Goal: Task Accomplishment & Management: Complete application form

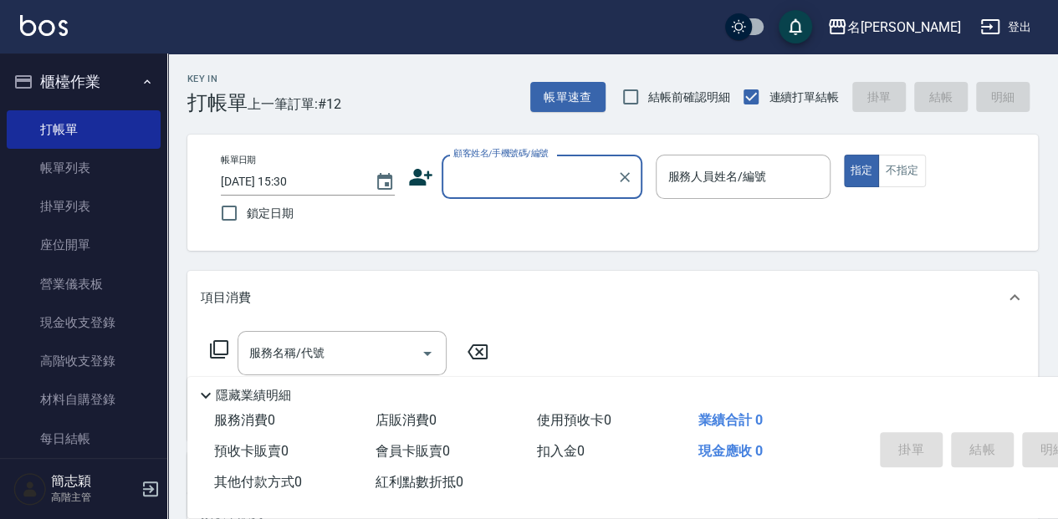
click at [495, 171] on input "顧客姓名/手機號碼/編號" at bounding box center [529, 176] width 161 height 29
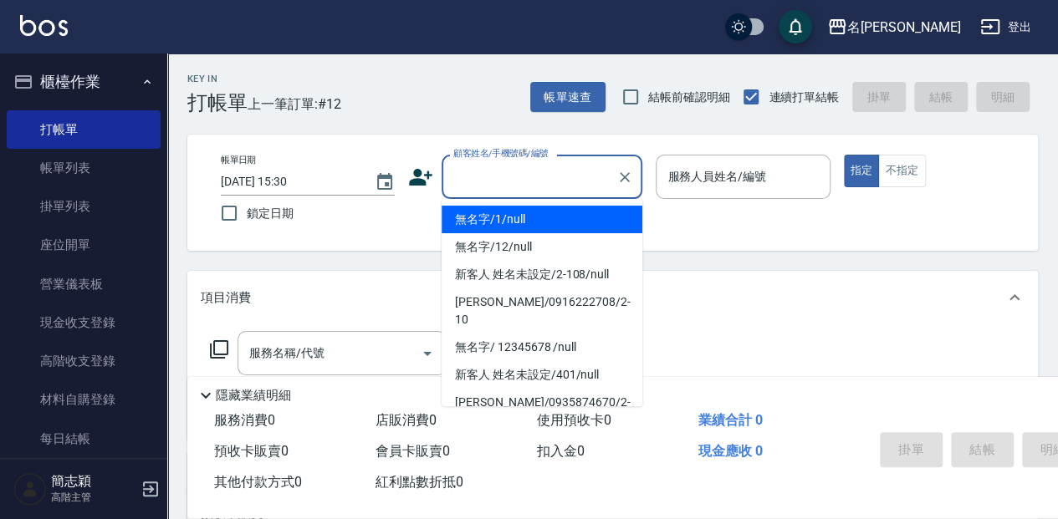
click at [510, 225] on li "無名字/1/null" at bounding box center [541, 220] width 201 height 28
type input "無名字/1/null"
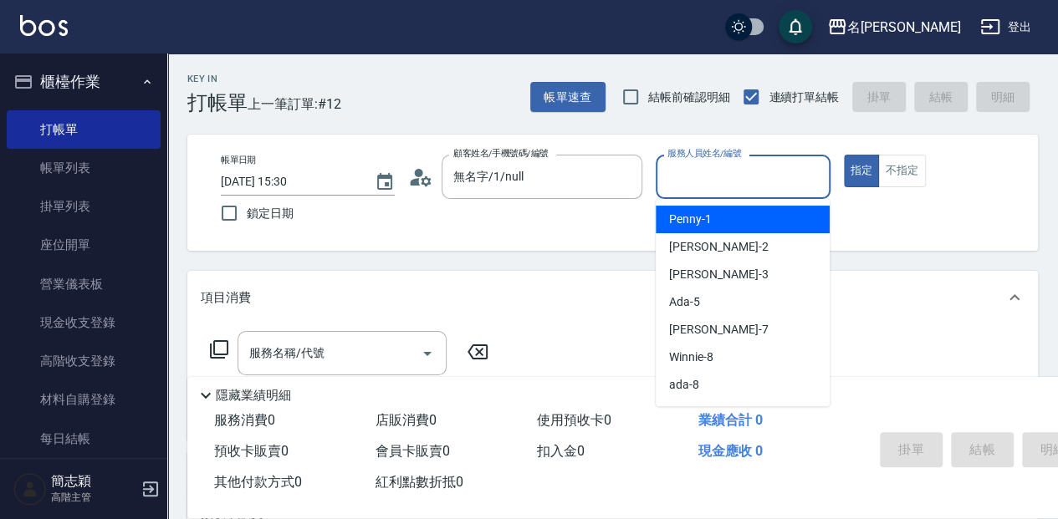
click at [701, 172] on input "服務人員姓名/編號" at bounding box center [742, 176] width 159 height 29
type input "瓦皮-A"
type button "true"
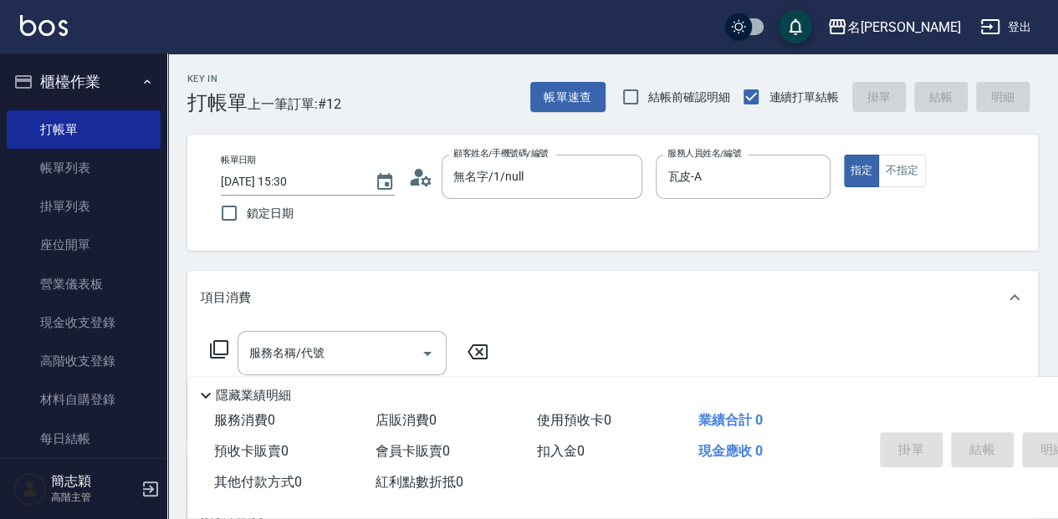
click at [232, 389] on p "隱藏業績明細" at bounding box center [253, 396] width 75 height 18
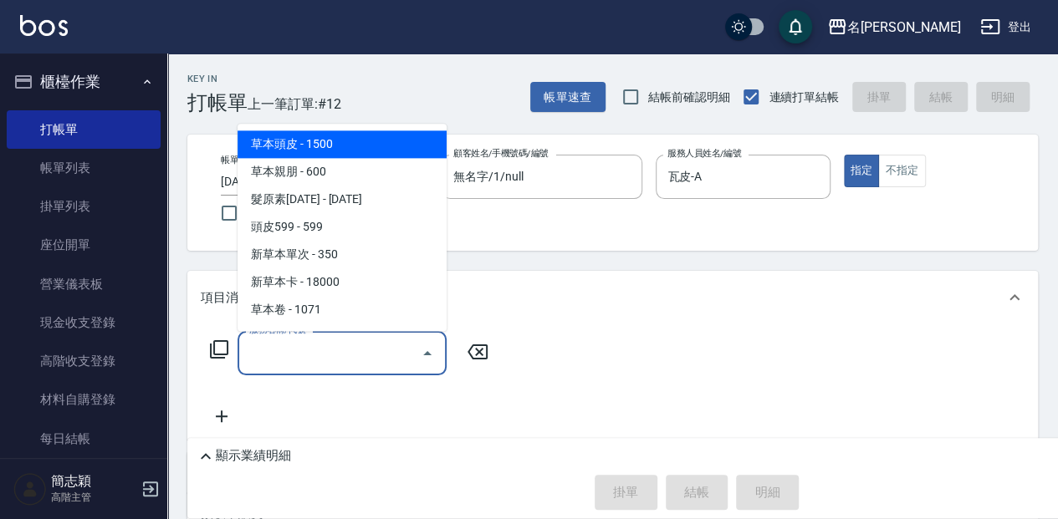
click at [249, 354] on input "服務名稱/代號" at bounding box center [329, 353] width 169 height 29
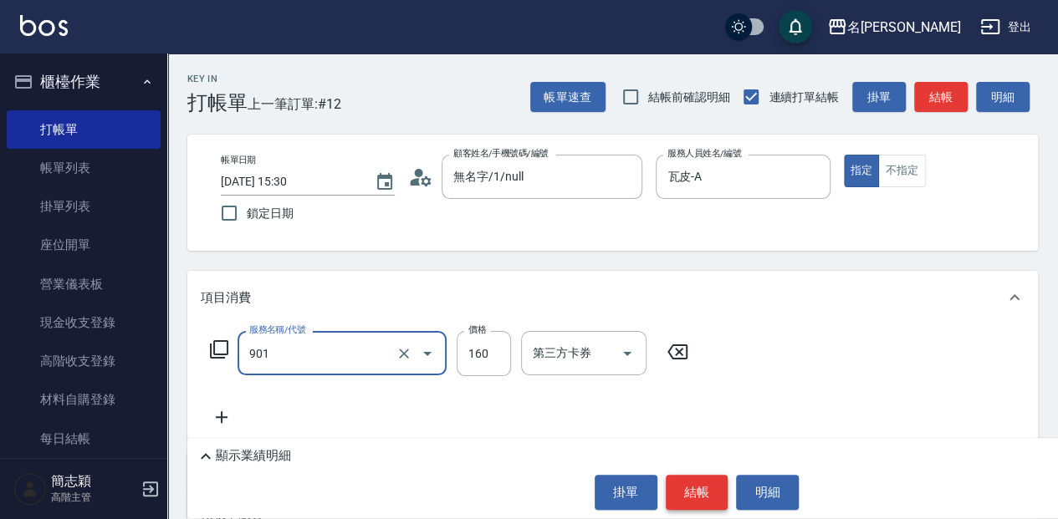
type input "修手(901)"
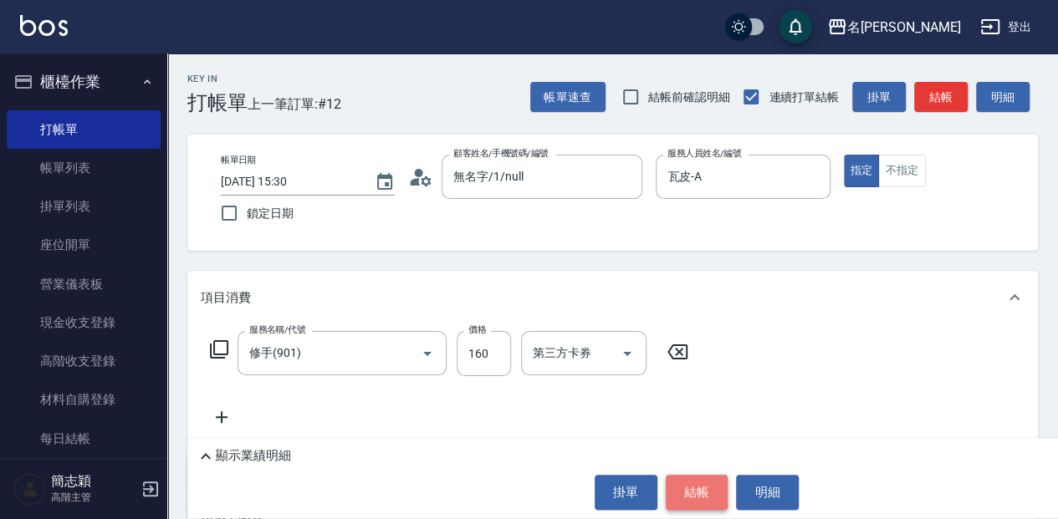
click at [672, 492] on button "結帳" at bounding box center [696, 492] width 63 height 35
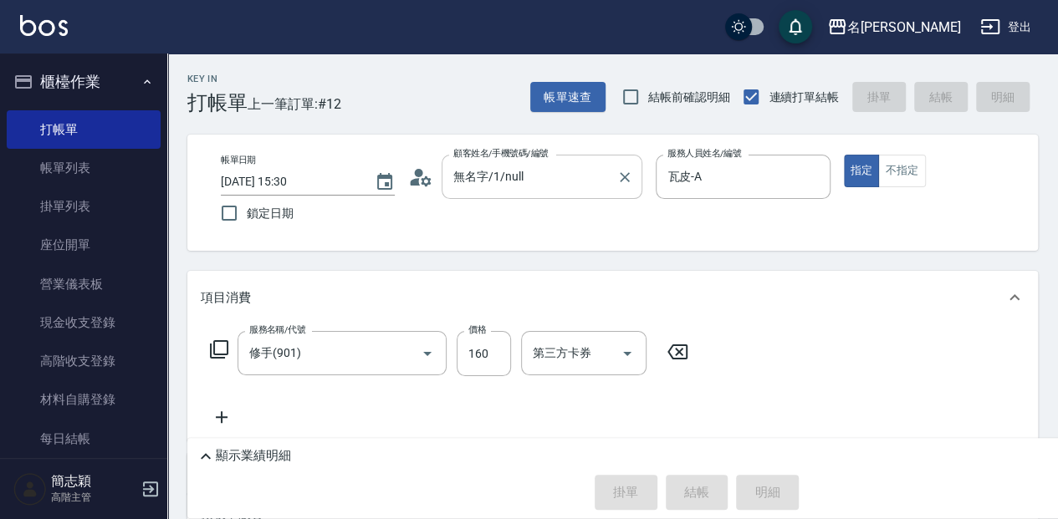
type input "[DATE] 16:48"
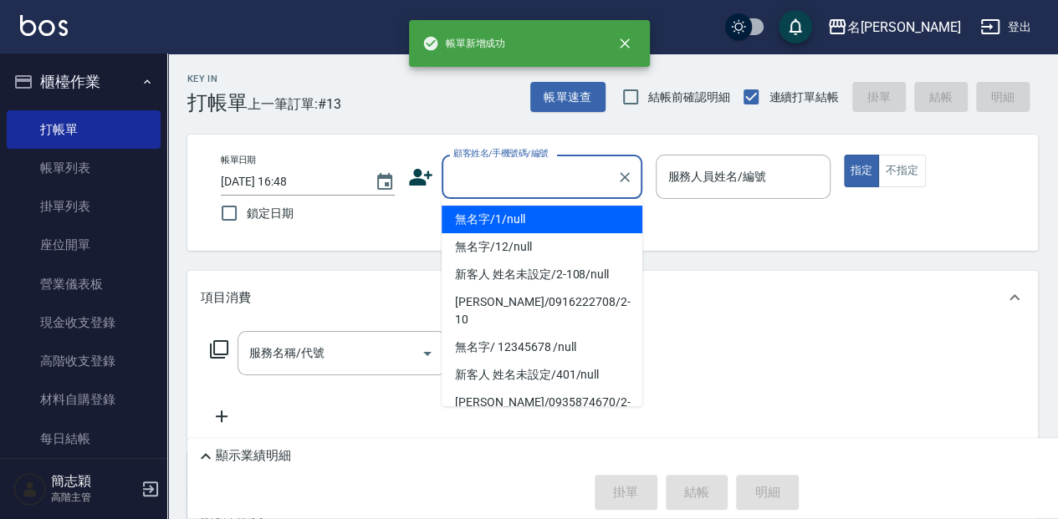
click at [461, 175] on input "顧客姓名/手機號碼/編號" at bounding box center [529, 176] width 161 height 29
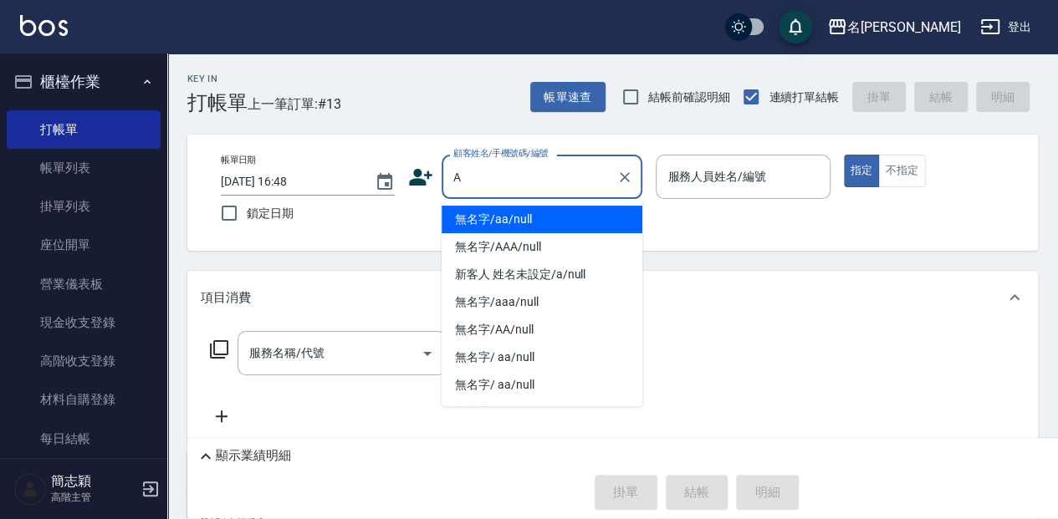
type input "無名字/aa/null"
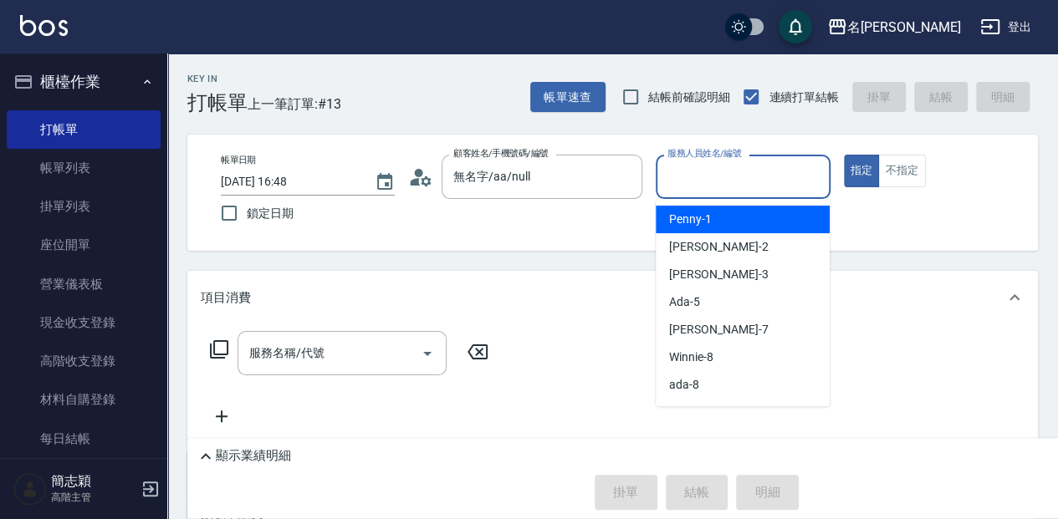
click at [684, 180] on input "服務人員姓名/編號" at bounding box center [742, 176] width 159 height 29
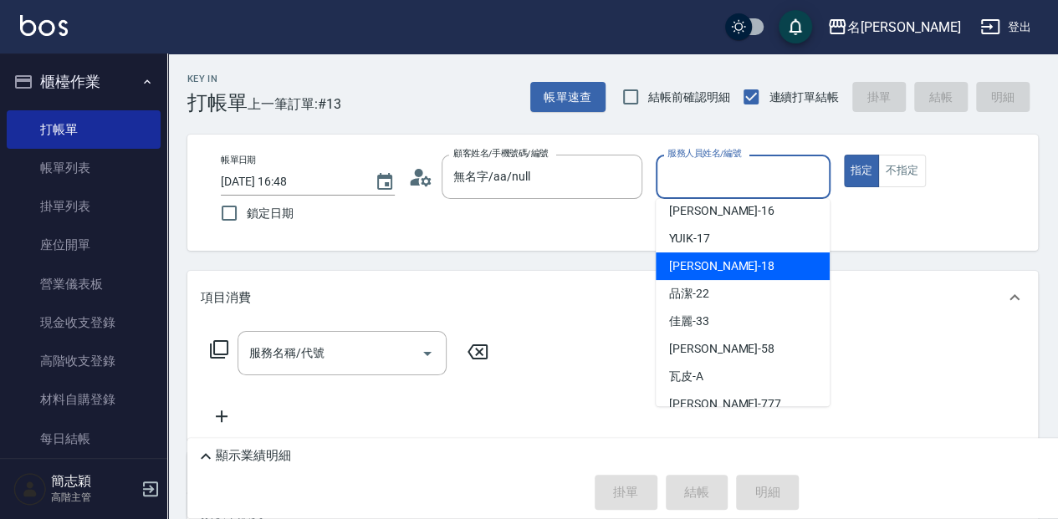
scroll to position [302, 0]
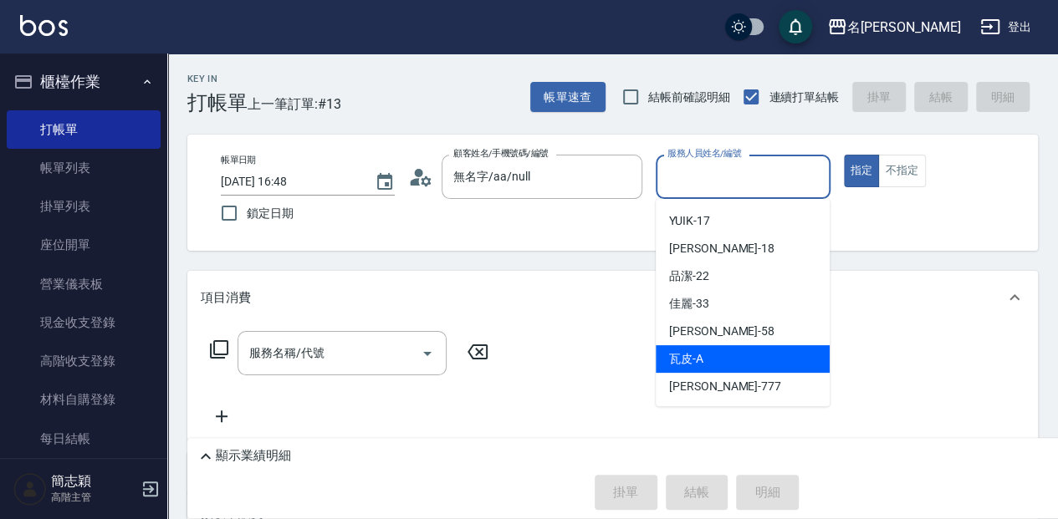
click at [708, 350] on div "瓦皮 -A" at bounding box center [742, 359] width 174 height 28
type input "瓦皮-A"
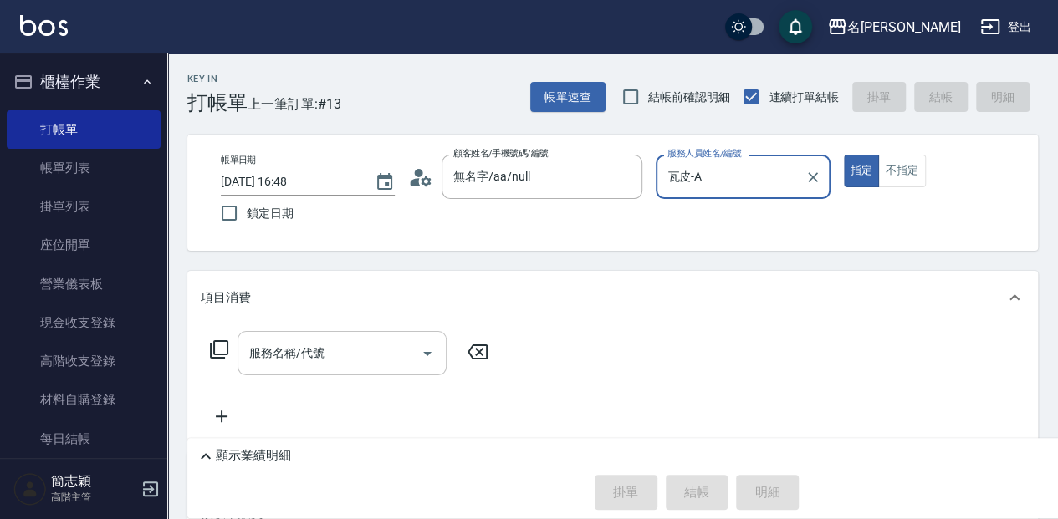
click at [268, 359] on input "服務名稱/代號" at bounding box center [329, 353] width 169 height 29
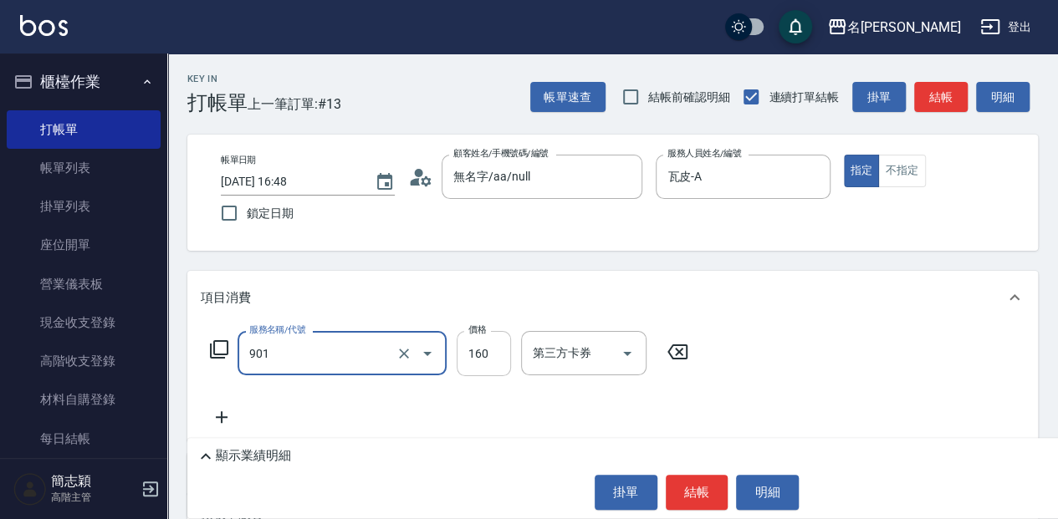
type input "修手(901)"
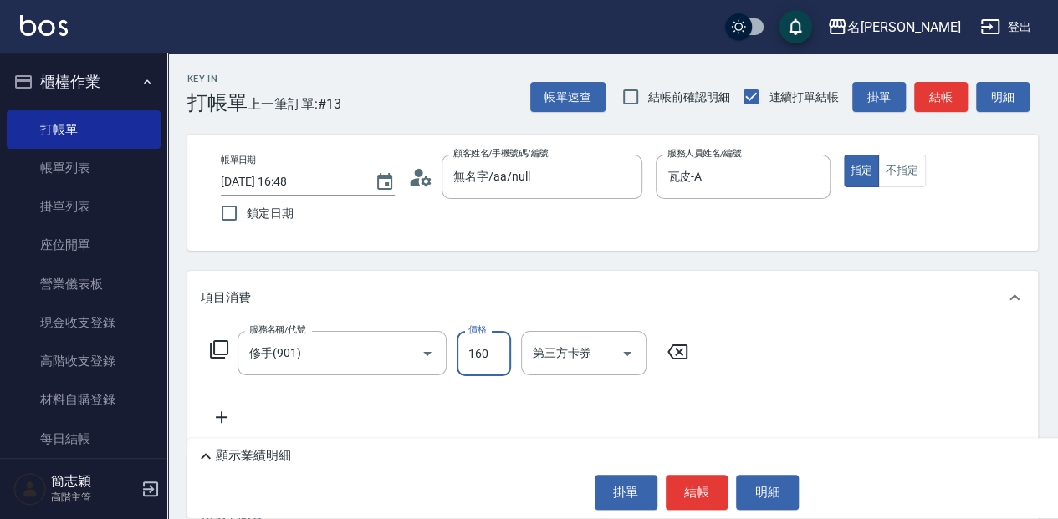
click at [490, 350] on input "160" at bounding box center [483, 353] width 54 height 45
type input "1600"
click at [699, 488] on button "結帳" at bounding box center [696, 492] width 63 height 35
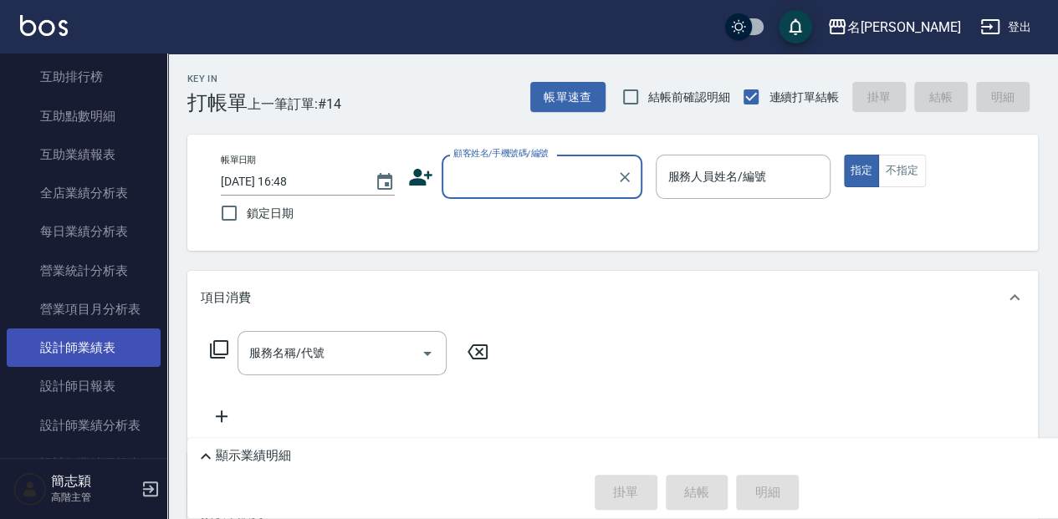
scroll to position [891, 0]
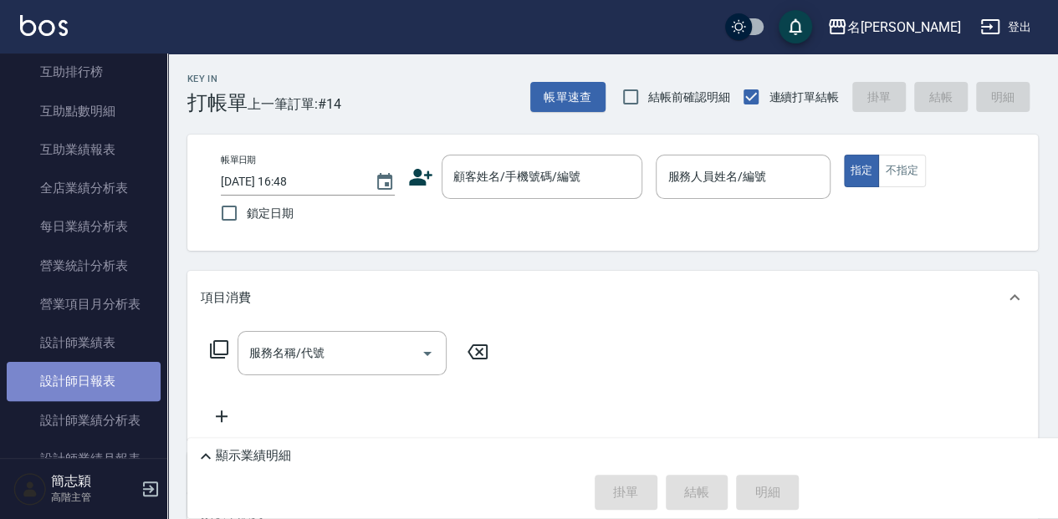
click at [119, 375] on link "設計師日報表" at bounding box center [84, 381] width 154 height 38
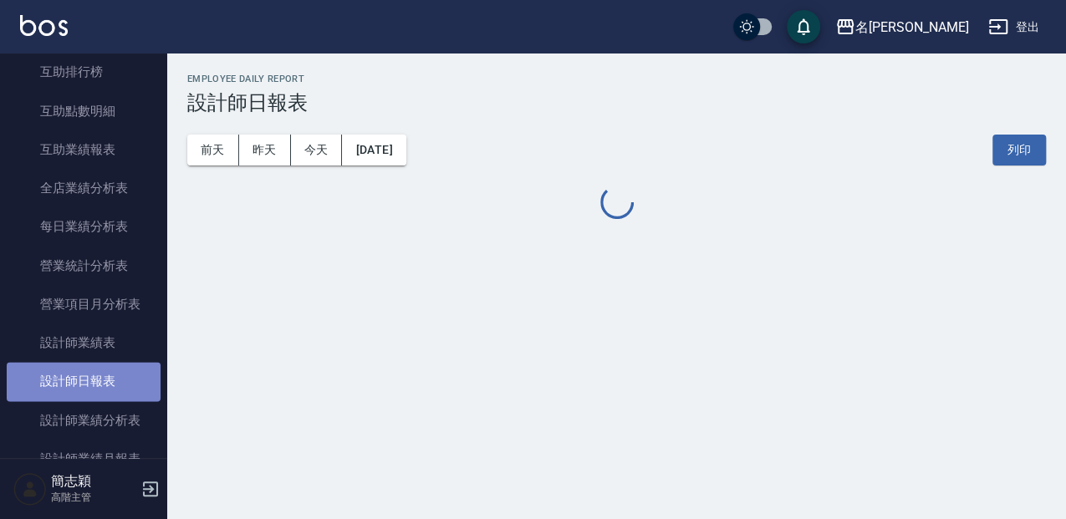
click at [119, 375] on link "設計師日報表" at bounding box center [84, 381] width 154 height 38
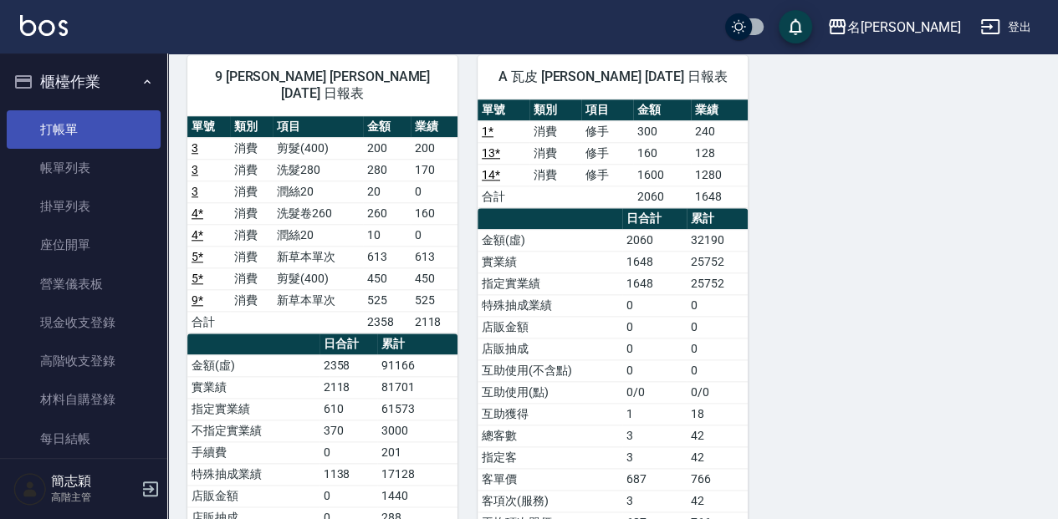
click at [61, 118] on link "打帳單" at bounding box center [84, 129] width 154 height 38
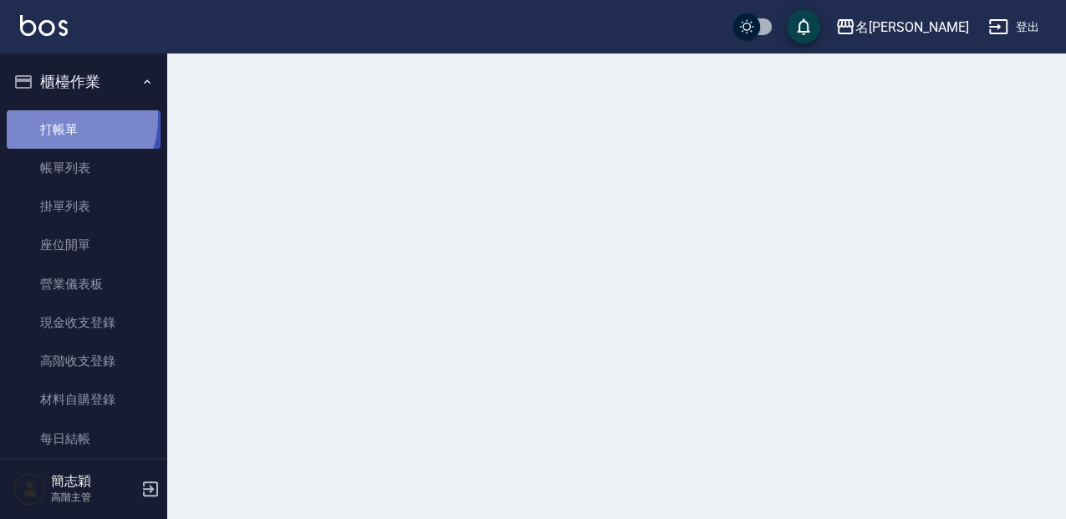
click at [64, 119] on link "打帳單" at bounding box center [84, 129] width 154 height 38
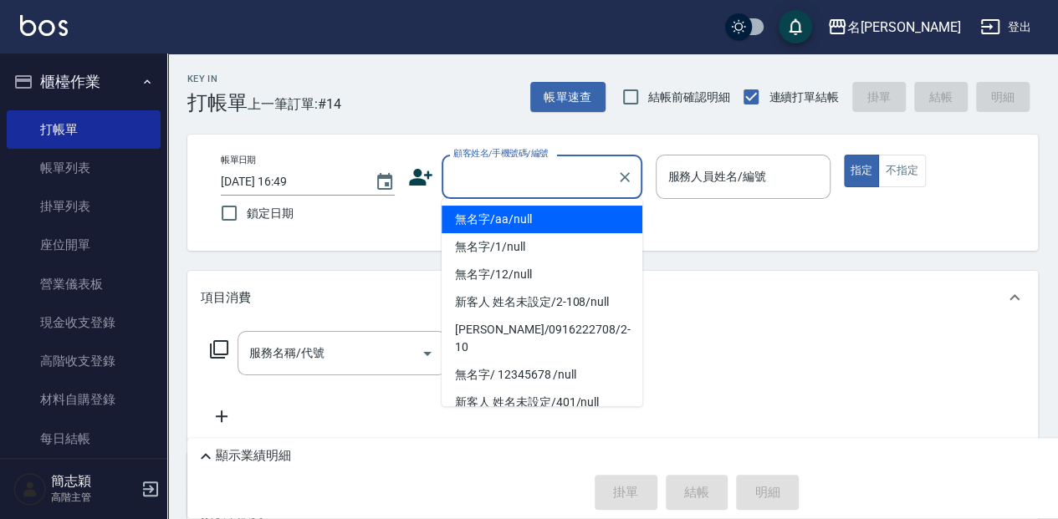
click at [533, 186] on input "顧客姓名/手機號碼/編號" at bounding box center [529, 176] width 161 height 29
click at [513, 228] on li "無名字/aa/null" at bounding box center [541, 220] width 201 height 28
type input "無名字/aa/null"
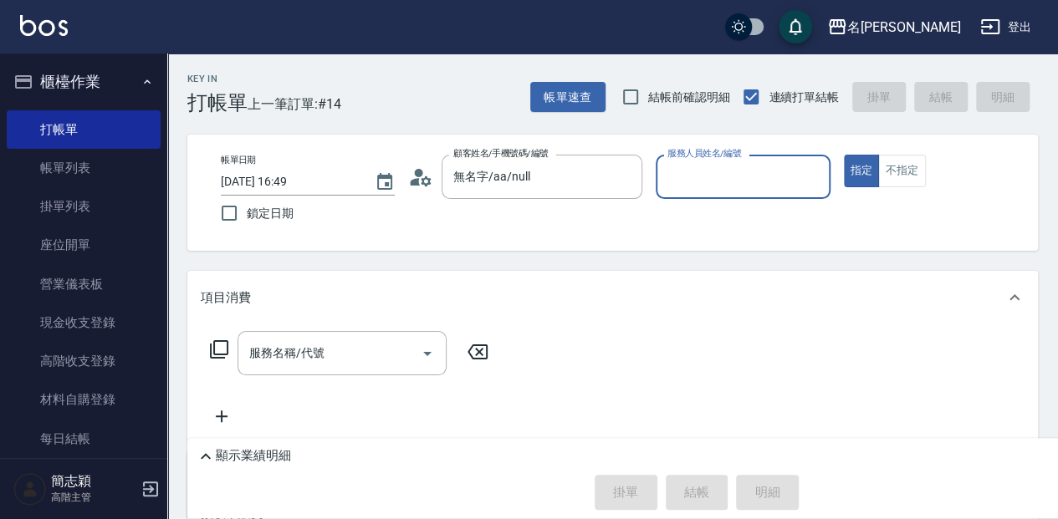
click at [719, 186] on input "服務人員姓名/編號" at bounding box center [742, 176] width 159 height 29
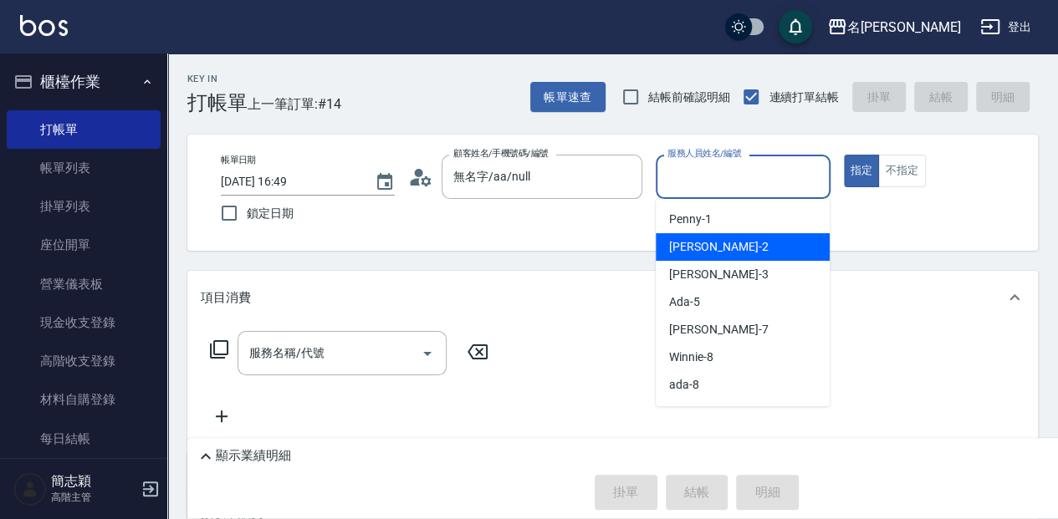
click at [791, 256] on div "[PERSON_NAME] -2" at bounding box center [742, 247] width 174 height 28
type input "[PERSON_NAME]-2"
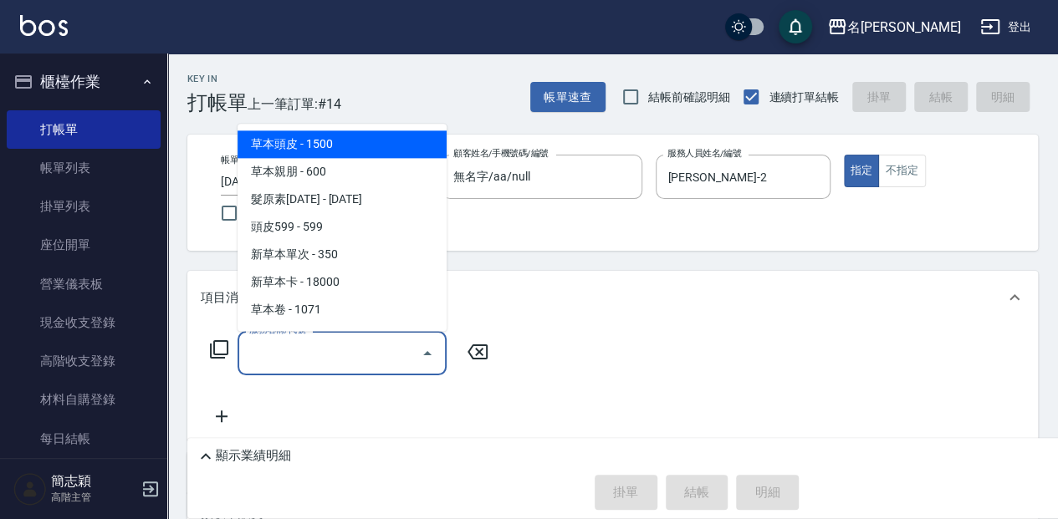
click at [324, 358] on input "服務名稱/代號" at bounding box center [329, 353] width 169 height 29
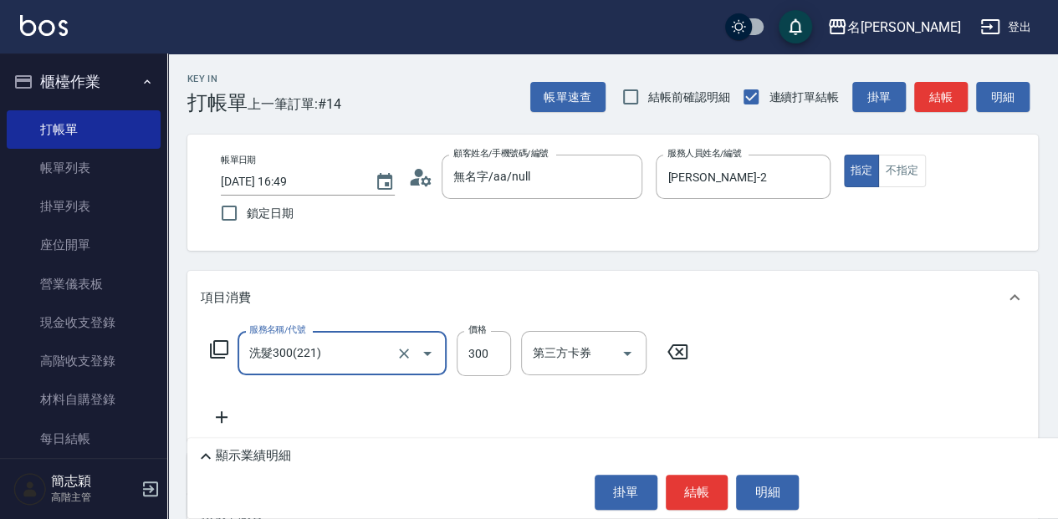
type input "洗髮300(221)"
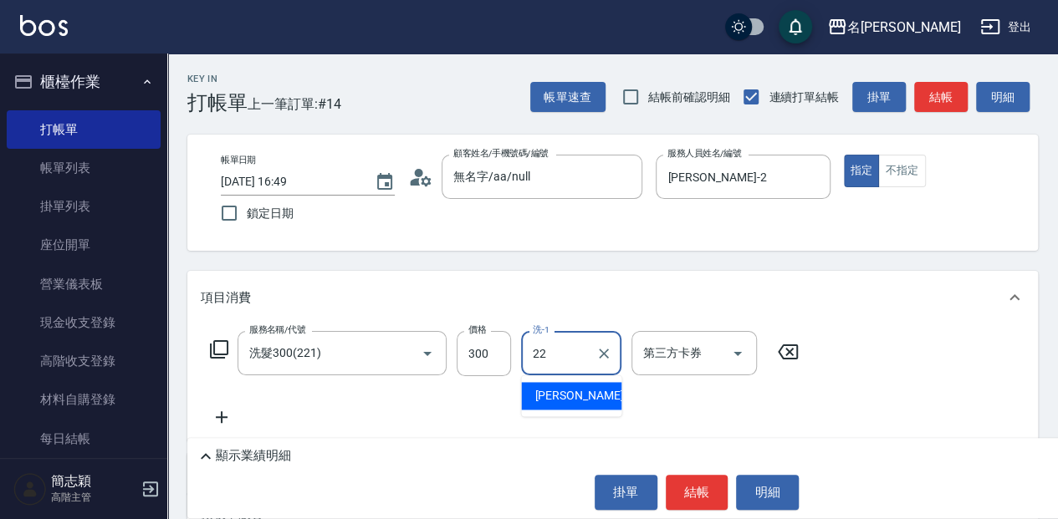
type input "品潔-22"
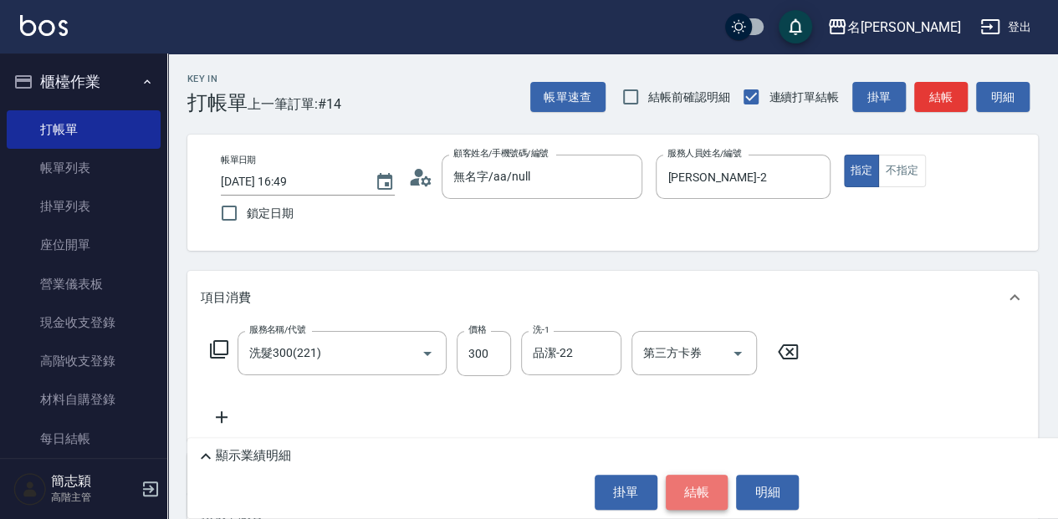
click at [696, 480] on button "結帳" at bounding box center [696, 492] width 63 height 35
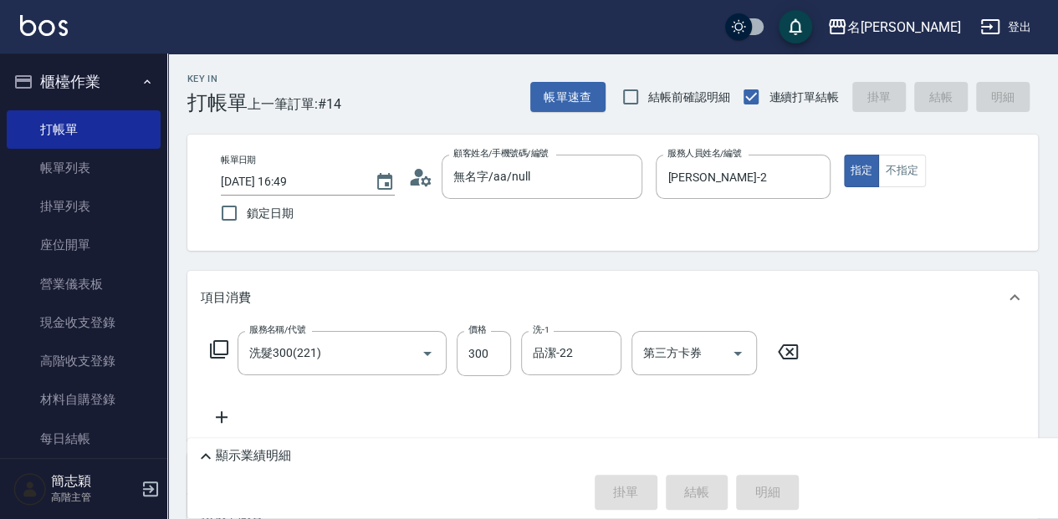
type input "[DATE] 16:54"
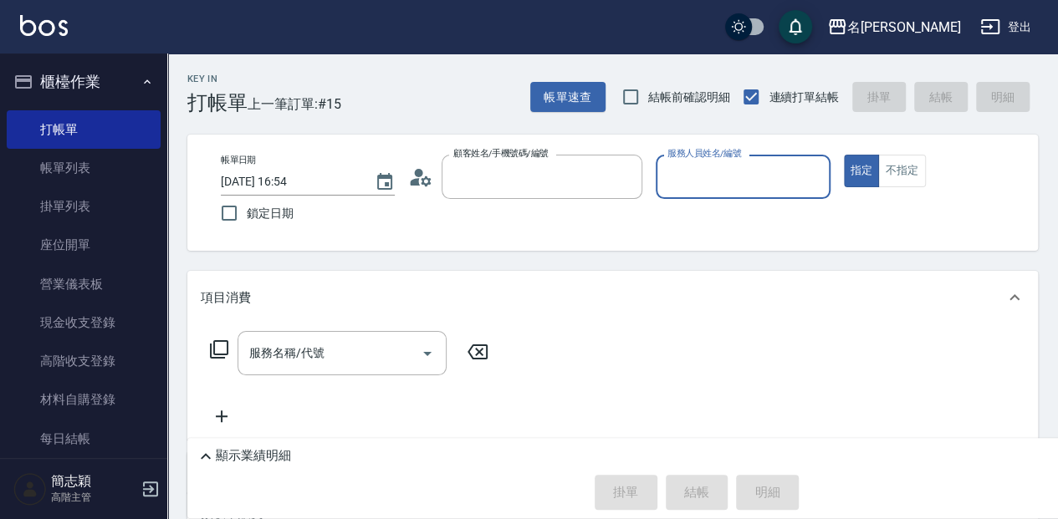
type input "無名字/aa/null"
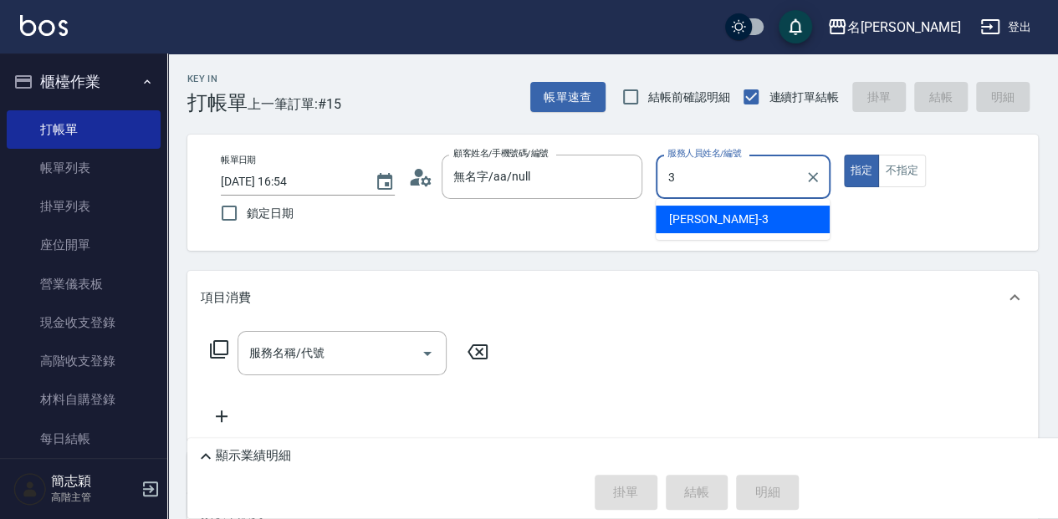
type input "[PERSON_NAME]-3"
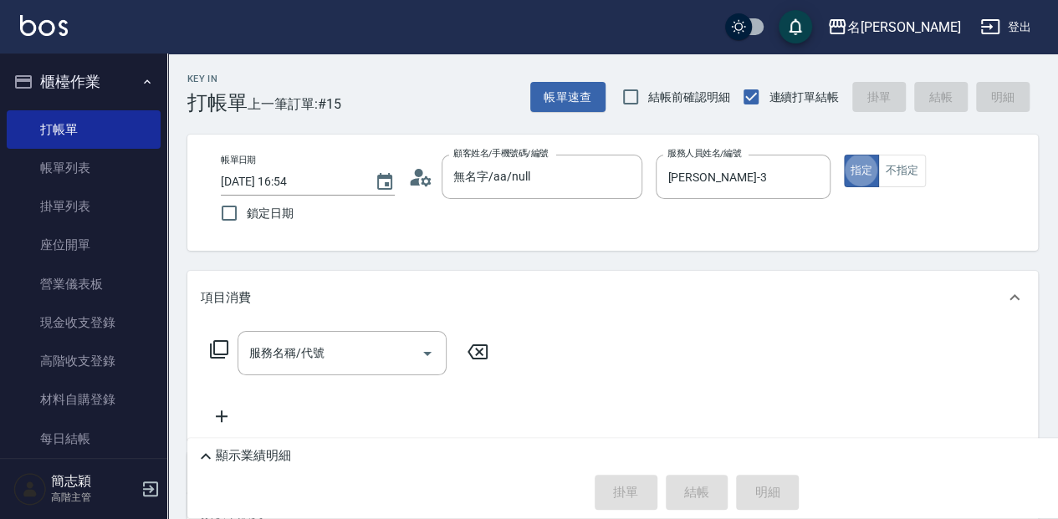
type button "true"
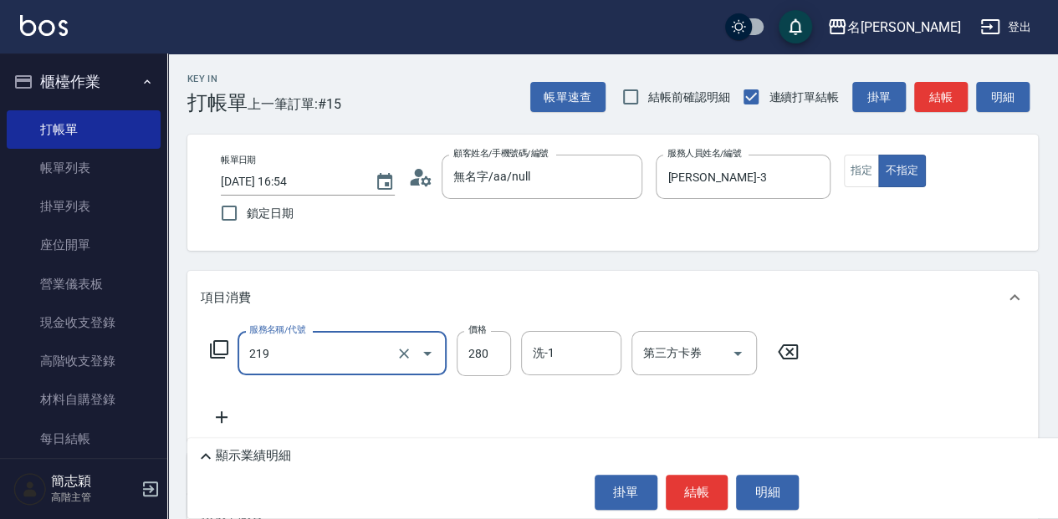
type input "洗髮280(219)"
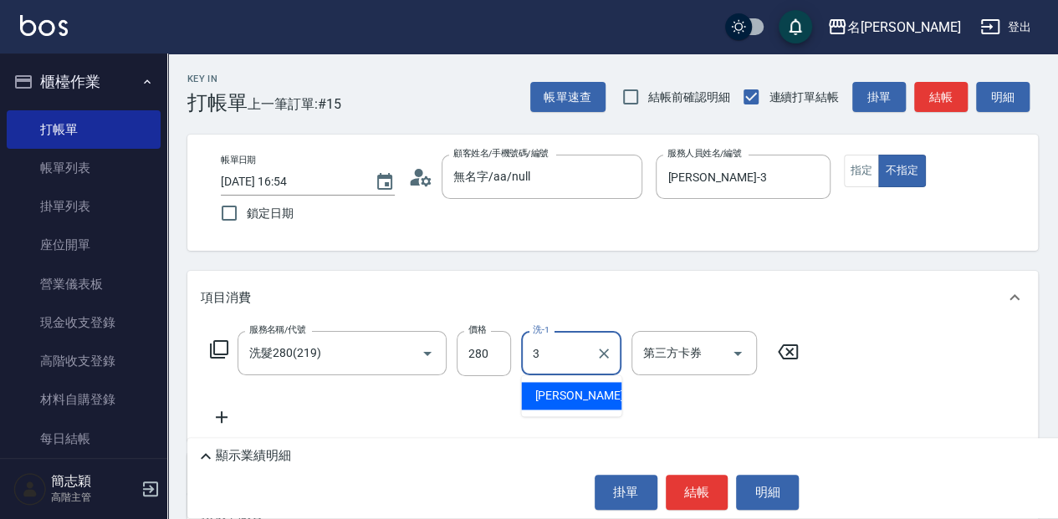
type input "[PERSON_NAME]-3"
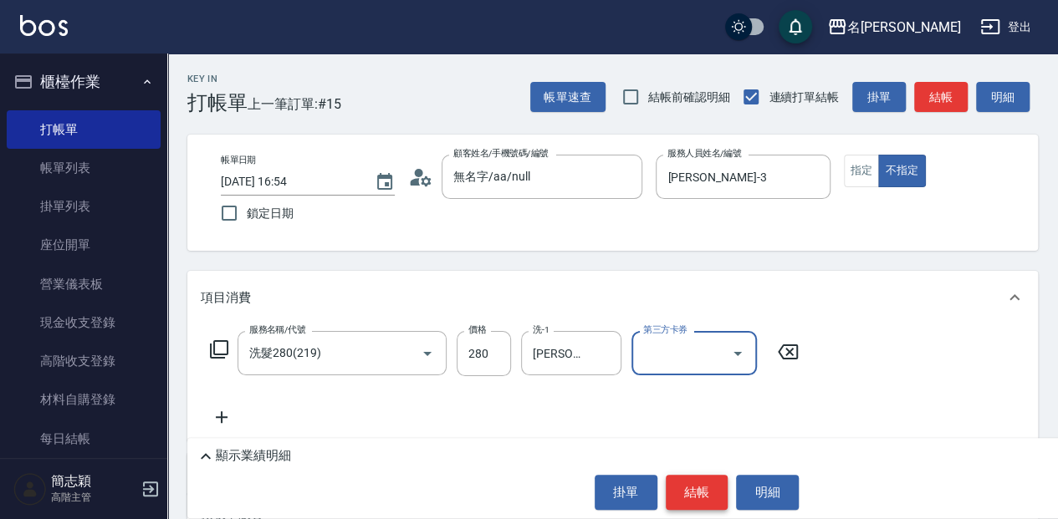
click at [700, 483] on button "結帳" at bounding box center [696, 492] width 63 height 35
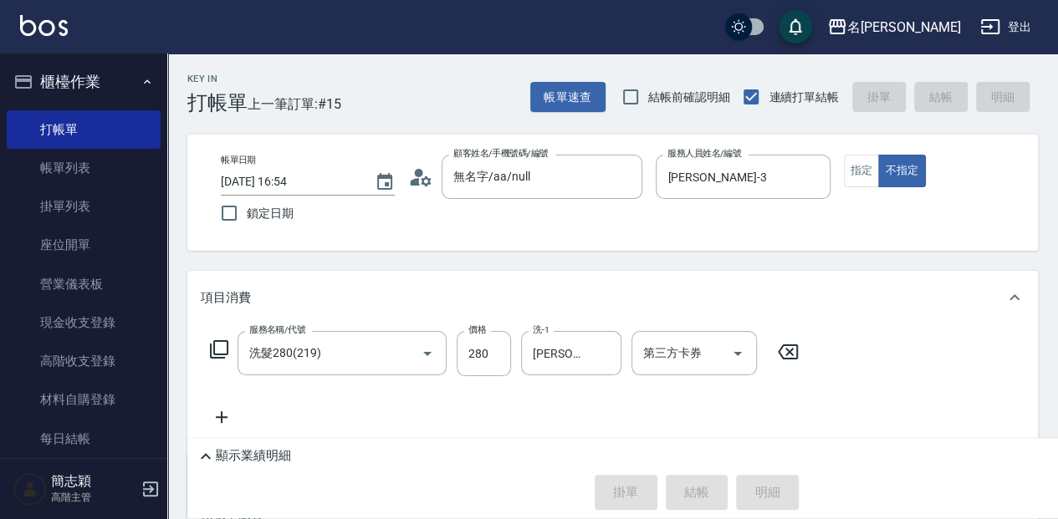
type input "[DATE] 17:45"
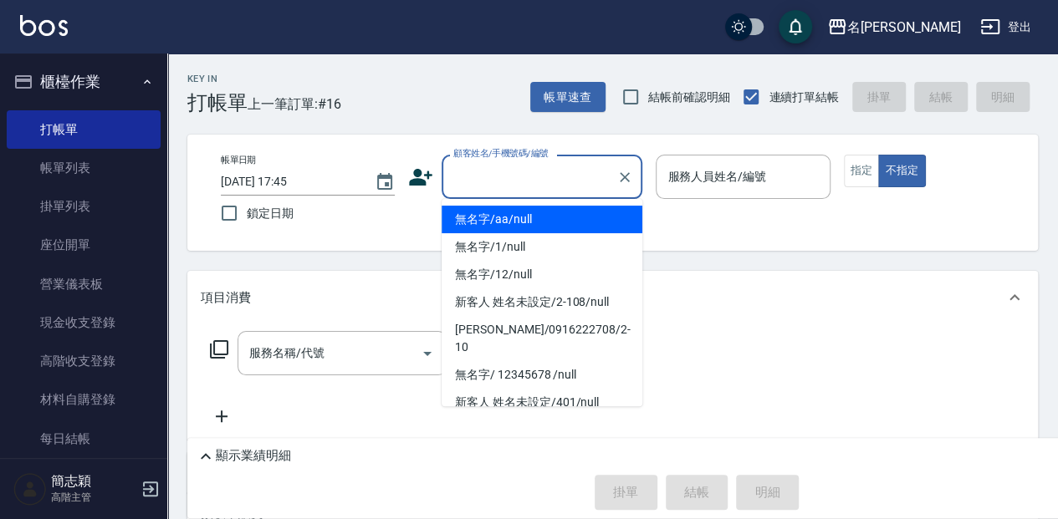
type input "無名字/aa/null"
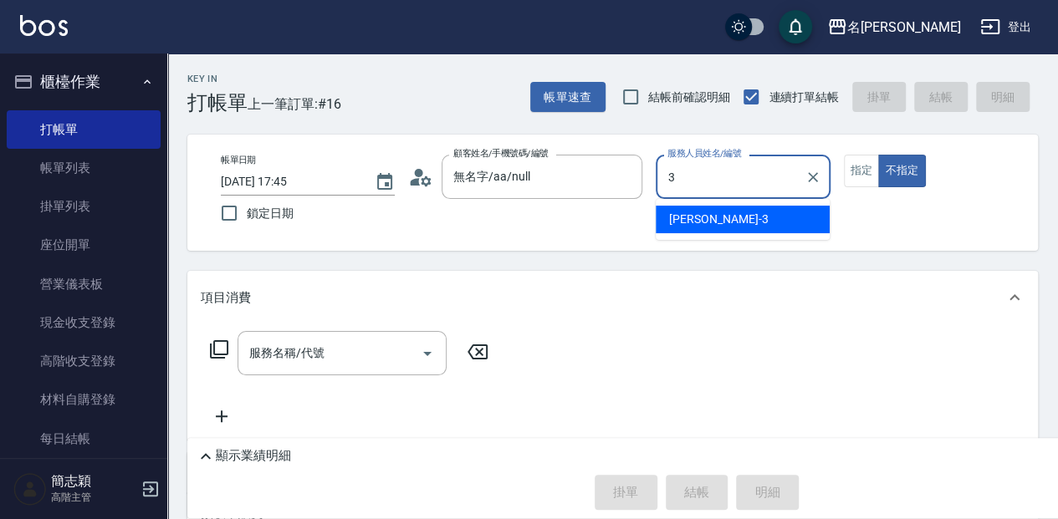
type input "[PERSON_NAME]-3"
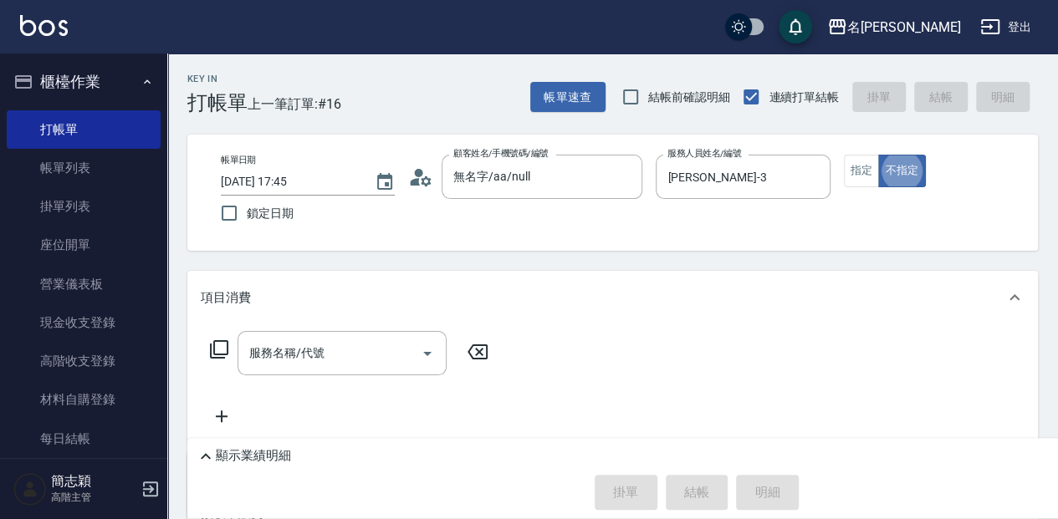
type button "false"
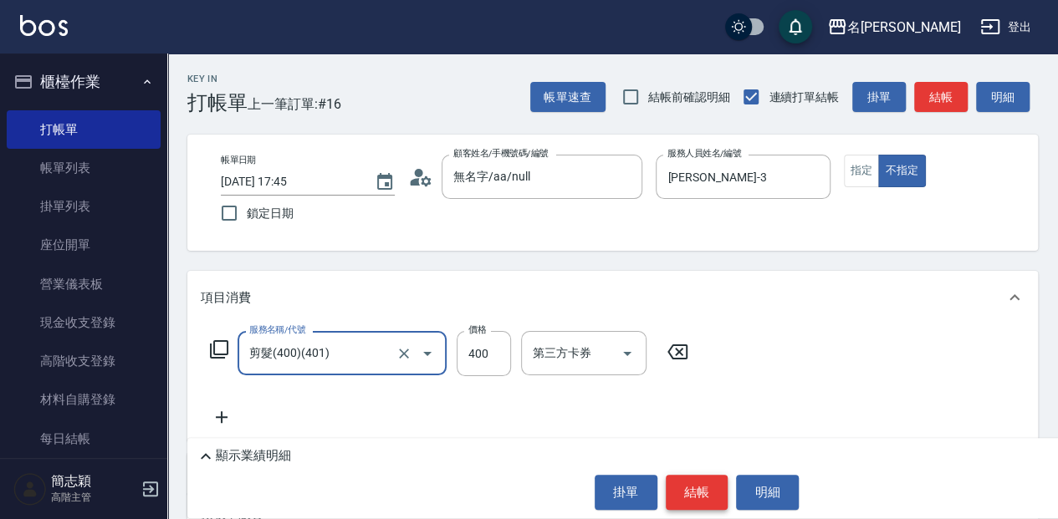
type input "剪髮(400)(401)"
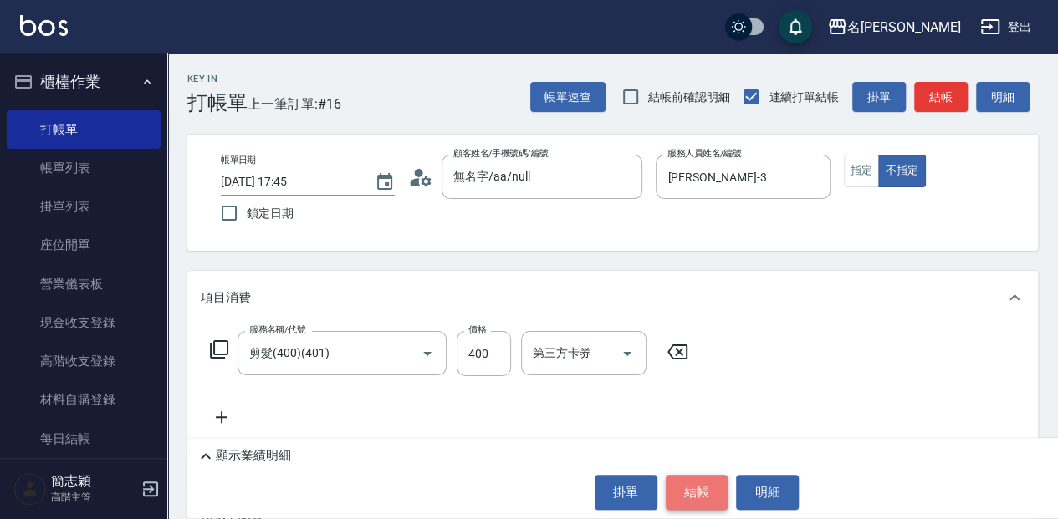
click at [694, 475] on button "結帳" at bounding box center [696, 492] width 63 height 35
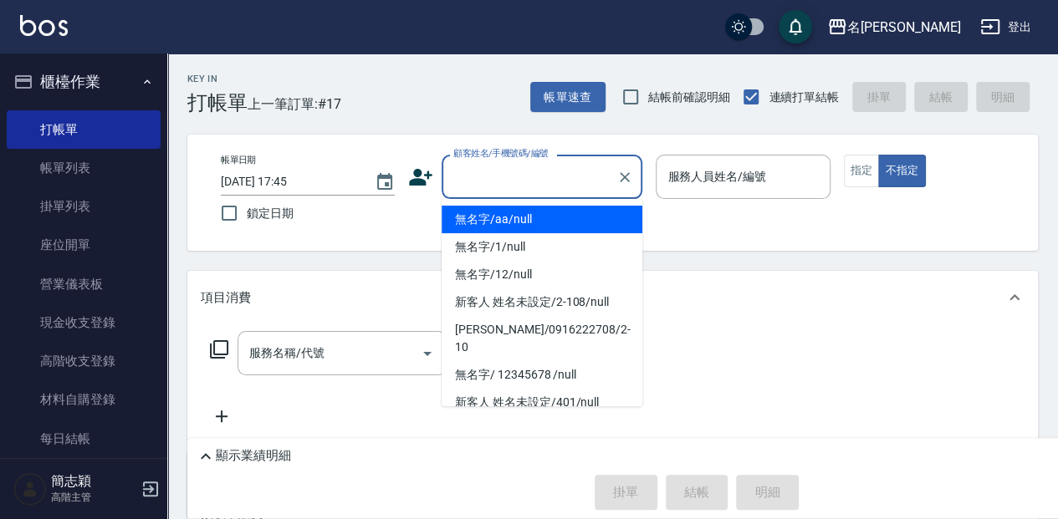
type input "無名字/aa/null"
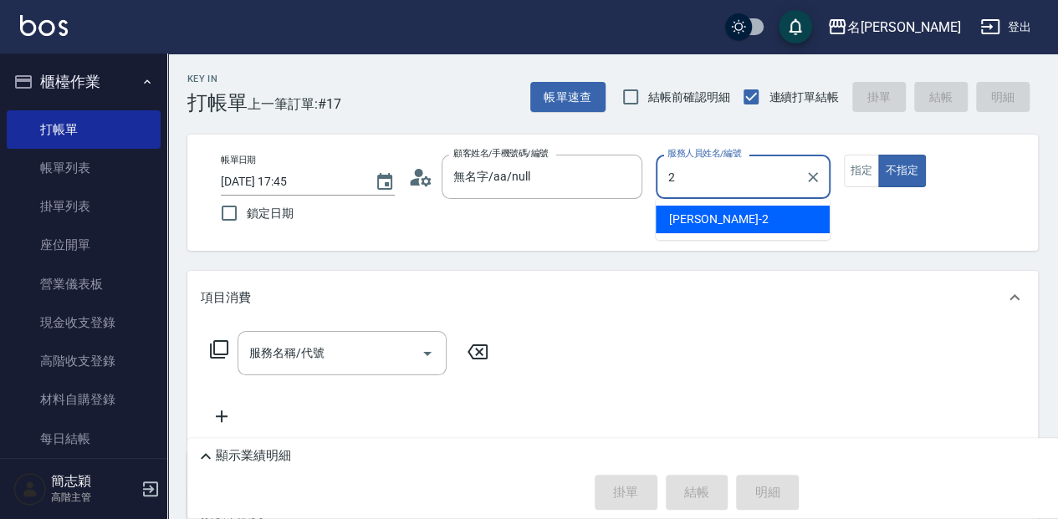
type input "[PERSON_NAME]-2"
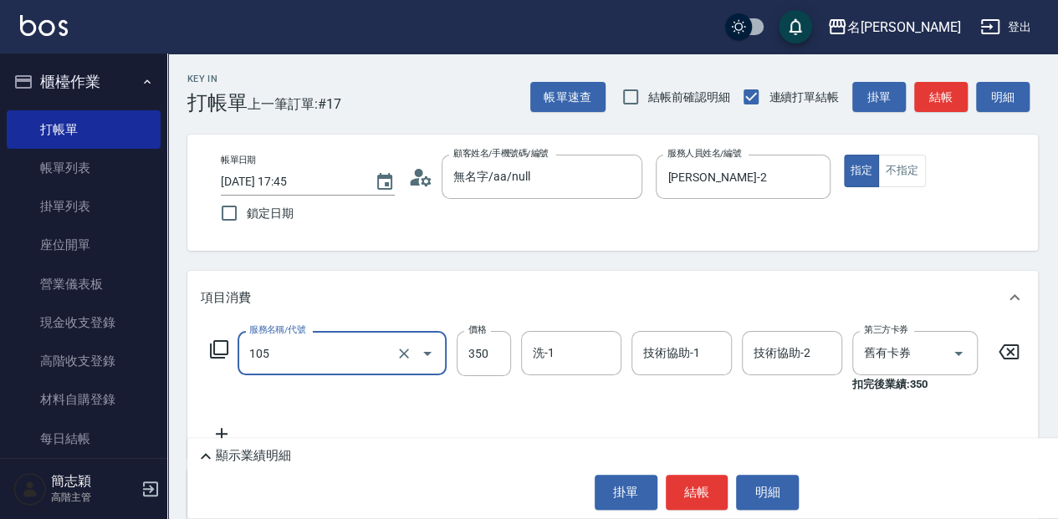
type input "新草本單次(105)"
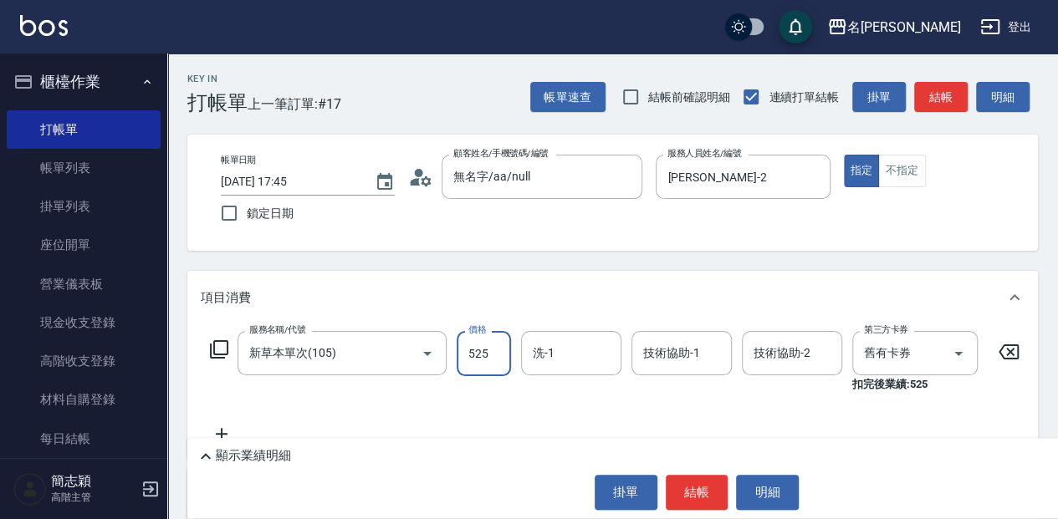
type input "525"
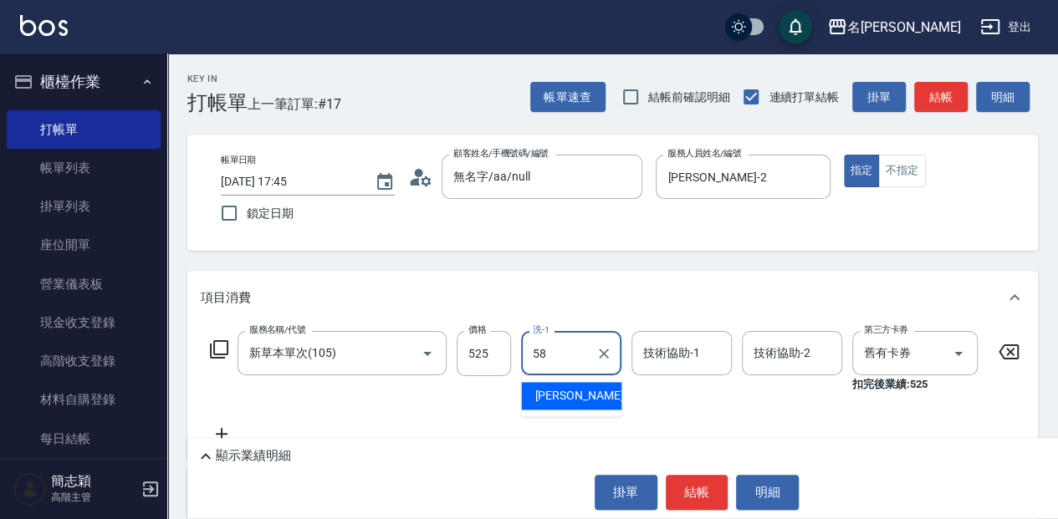
type input "[PERSON_NAME]-58"
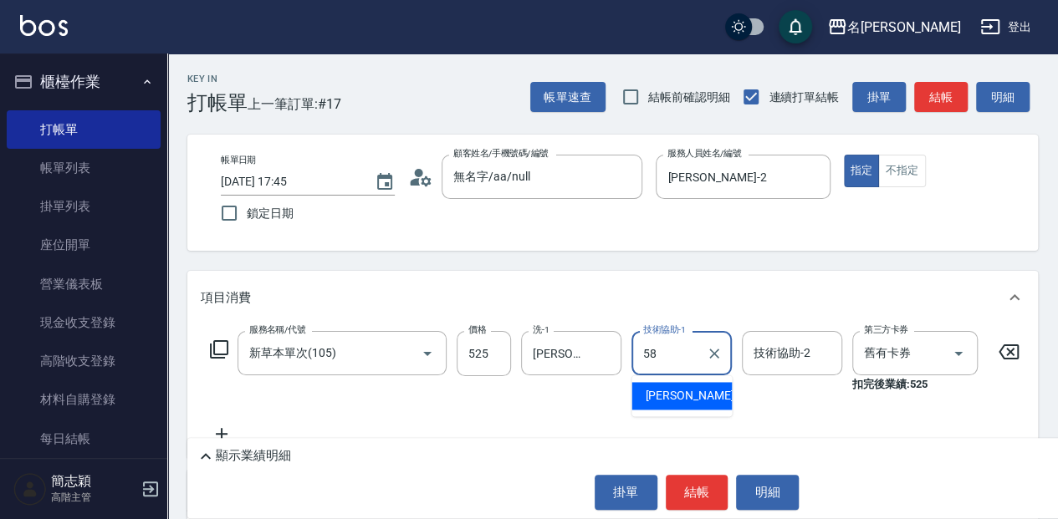
type input "[PERSON_NAME]-58"
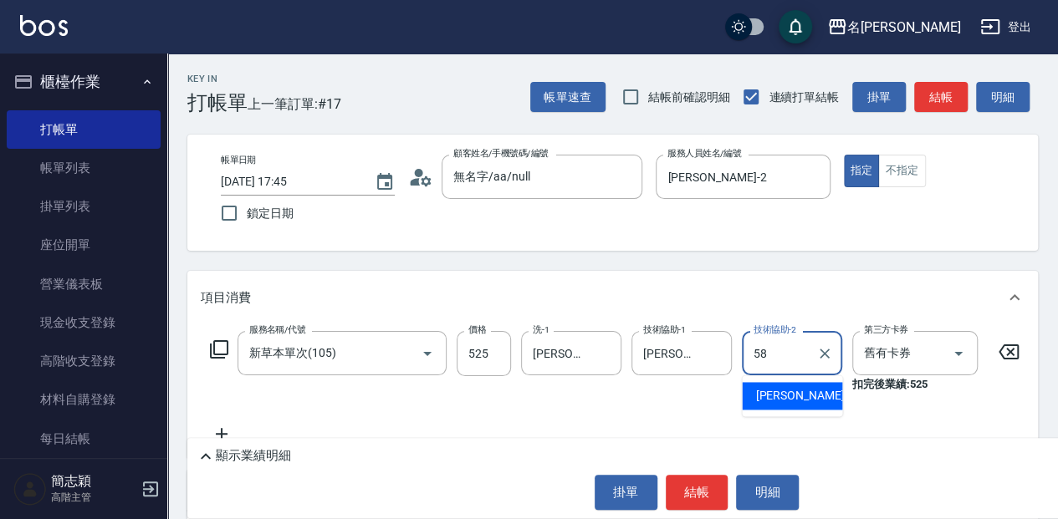
type input "[PERSON_NAME]-58"
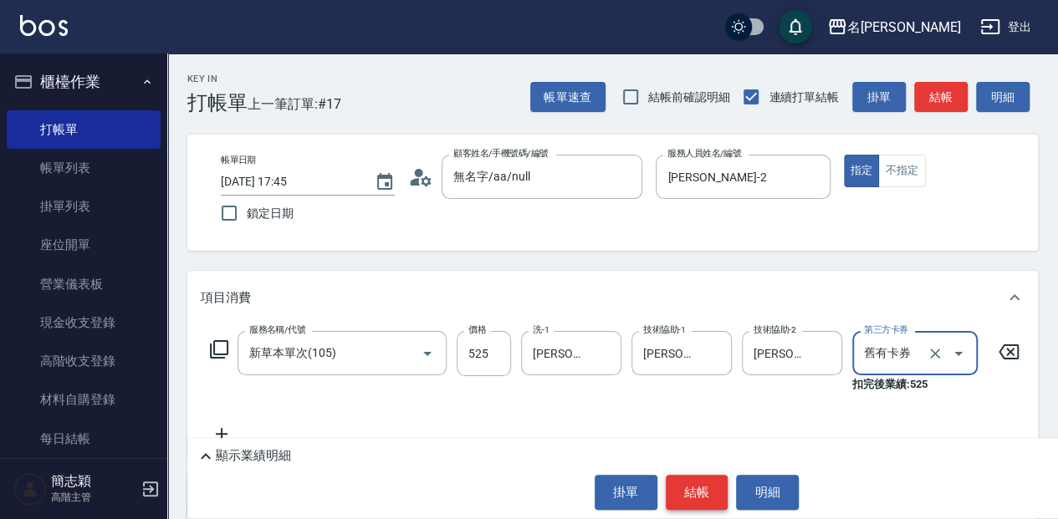
click at [698, 498] on button "結帳" at bounding box center [696, 492] width 63 height 35
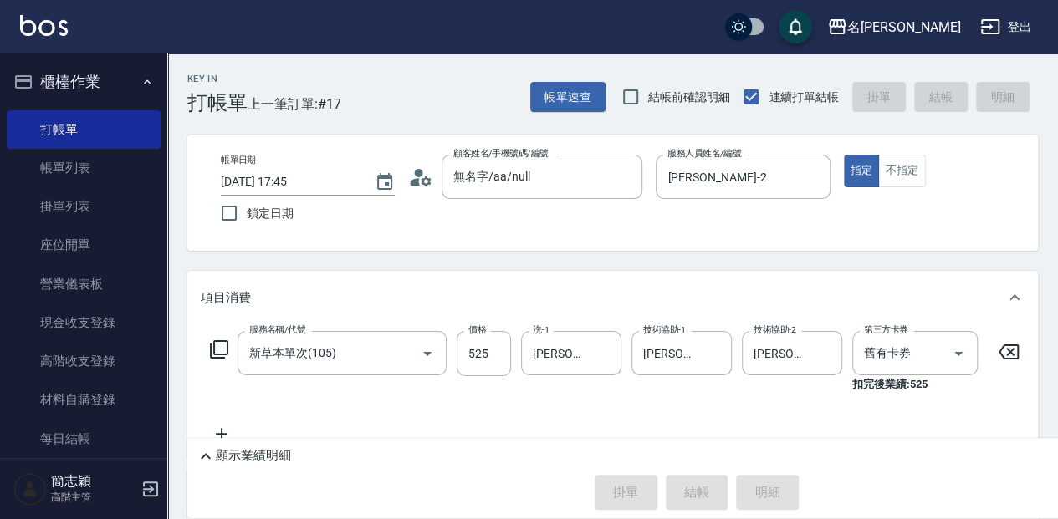
type input "[DATE] 17:46"
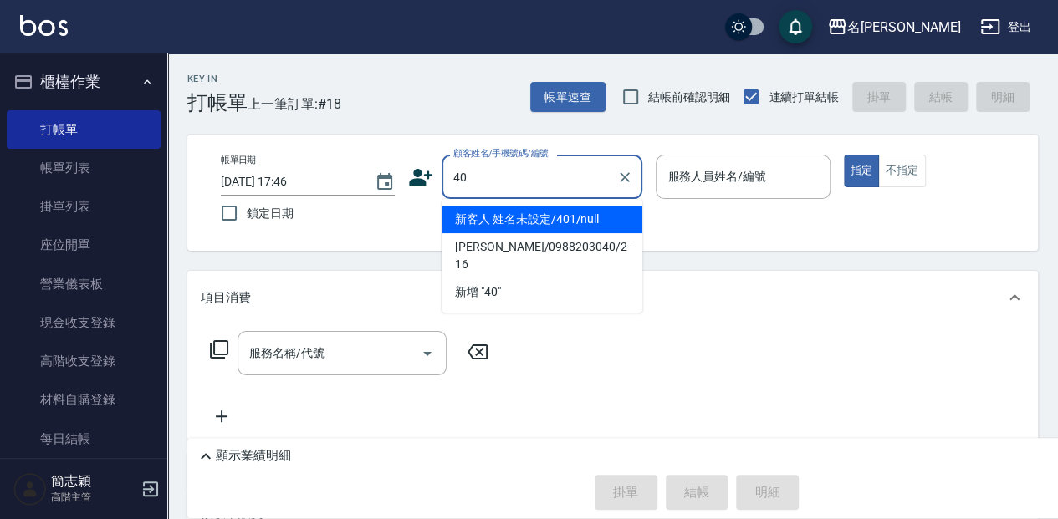
type input "4"
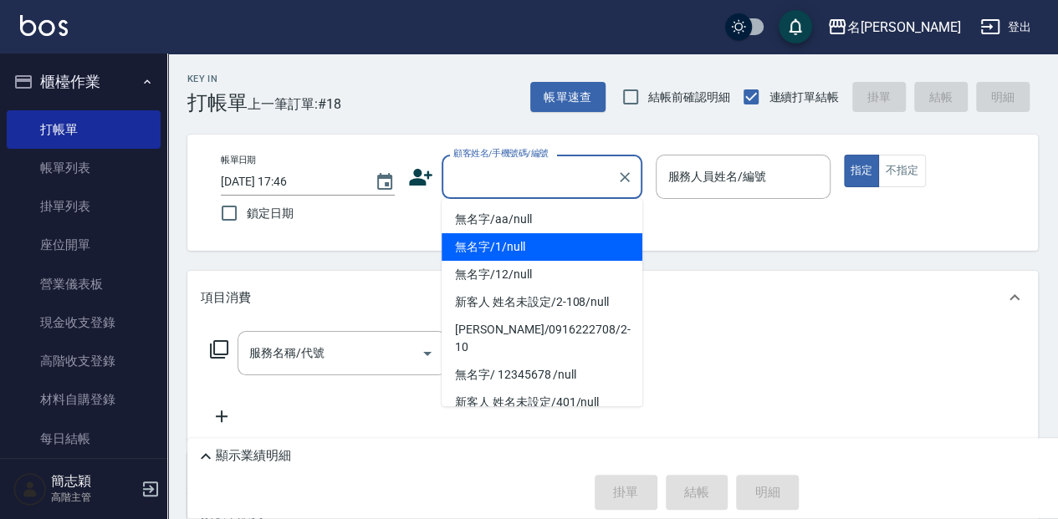
type input "無名字/1/null"
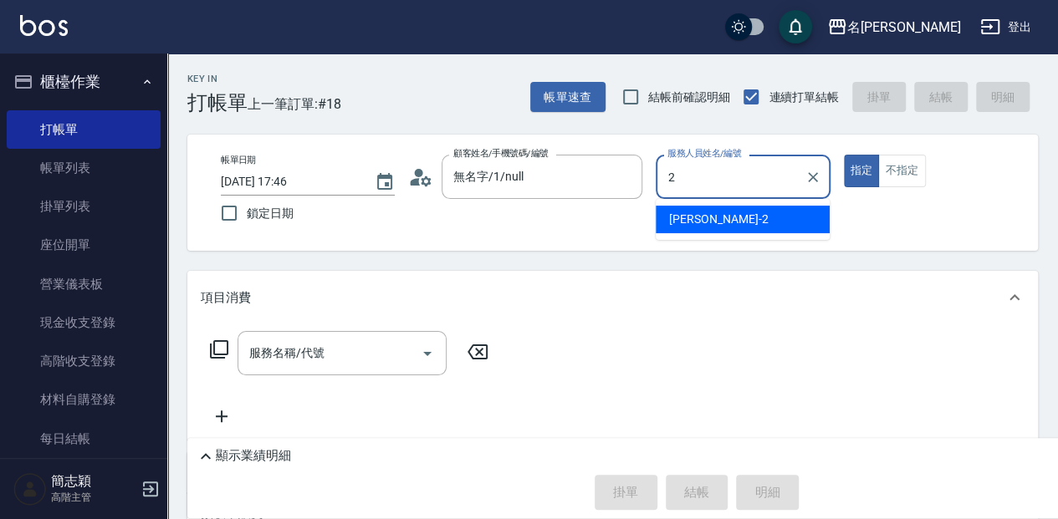
type input "[PERSON_NAME]-2"
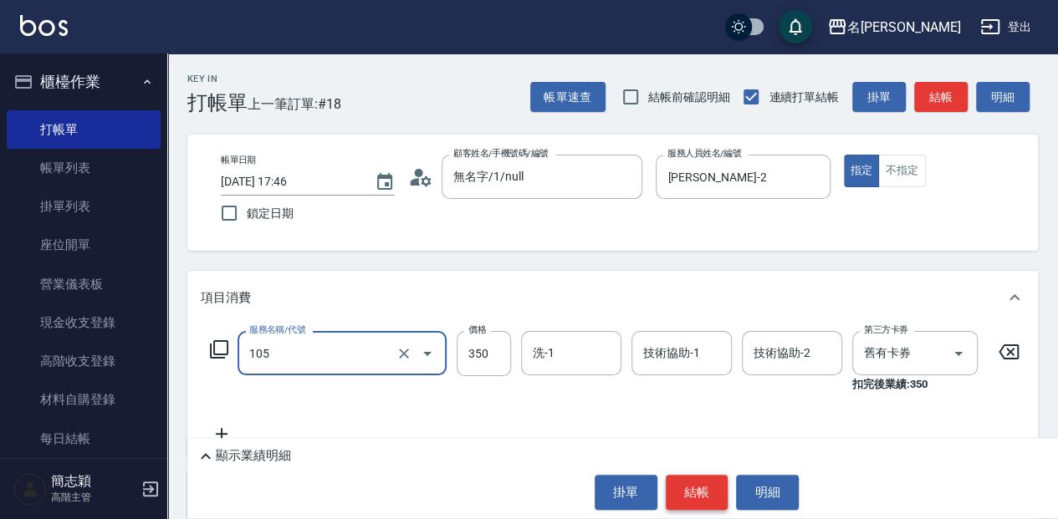
type input "新草本單次(105)"
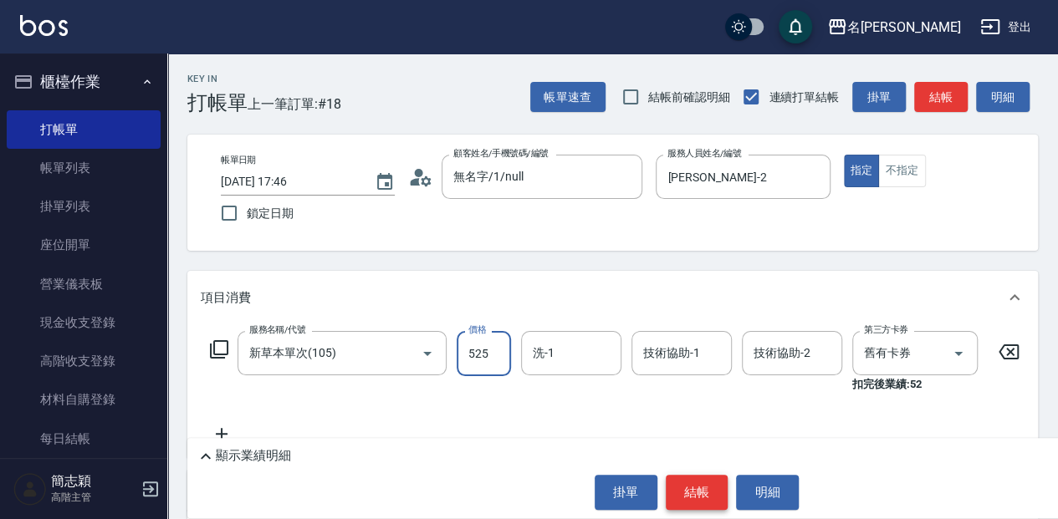
type input "525"
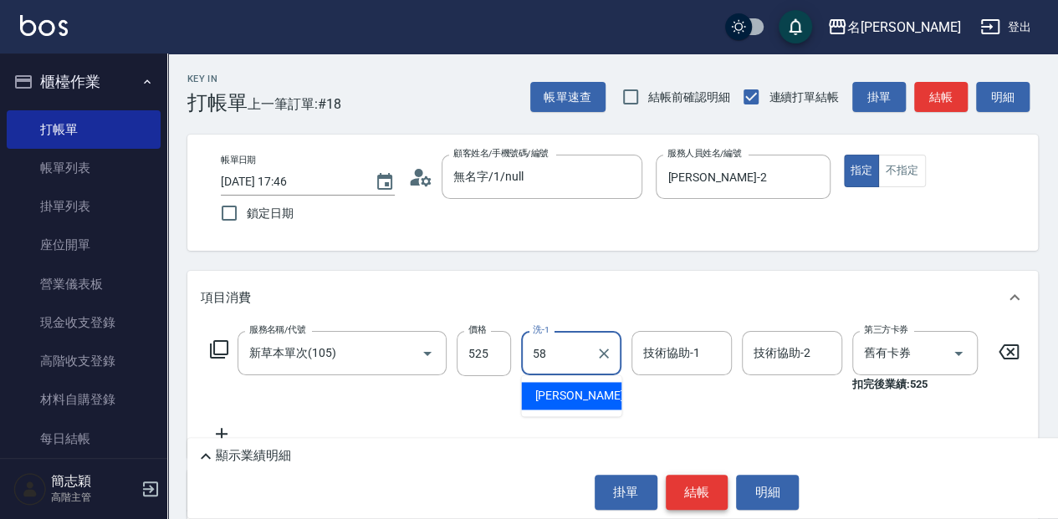
type input "[PERSON_NAME]-58"
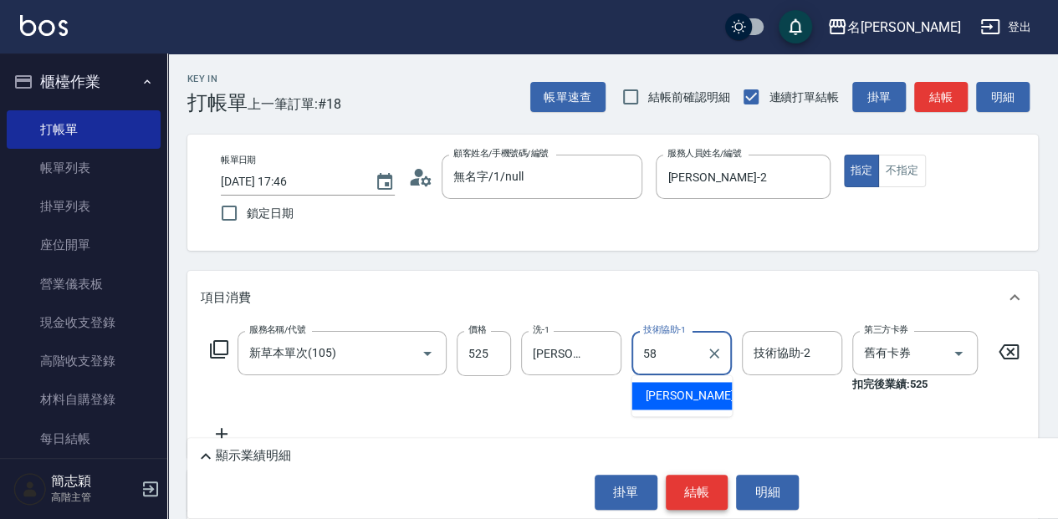
type input "[PERSON_NAME]-58"
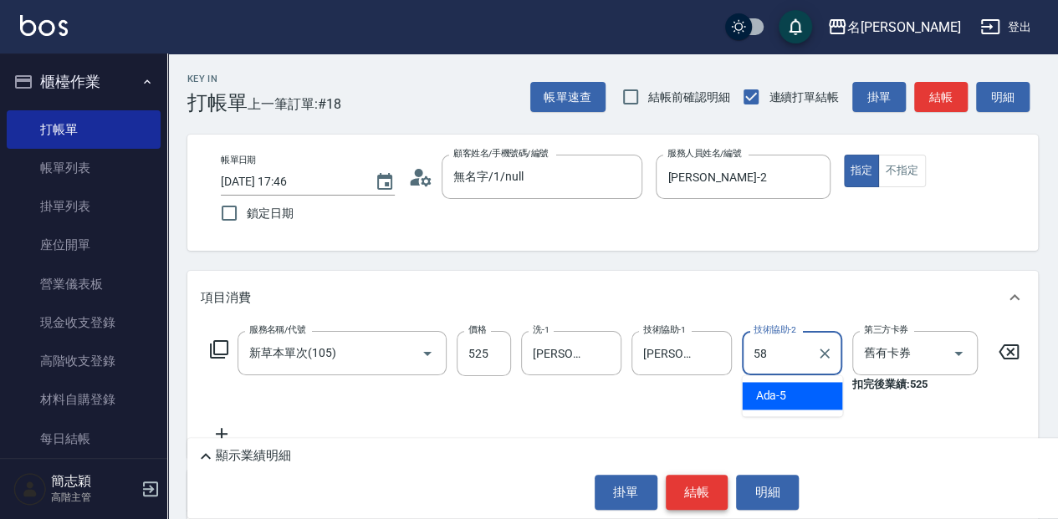
type input "[PERSON_NAME]-58"
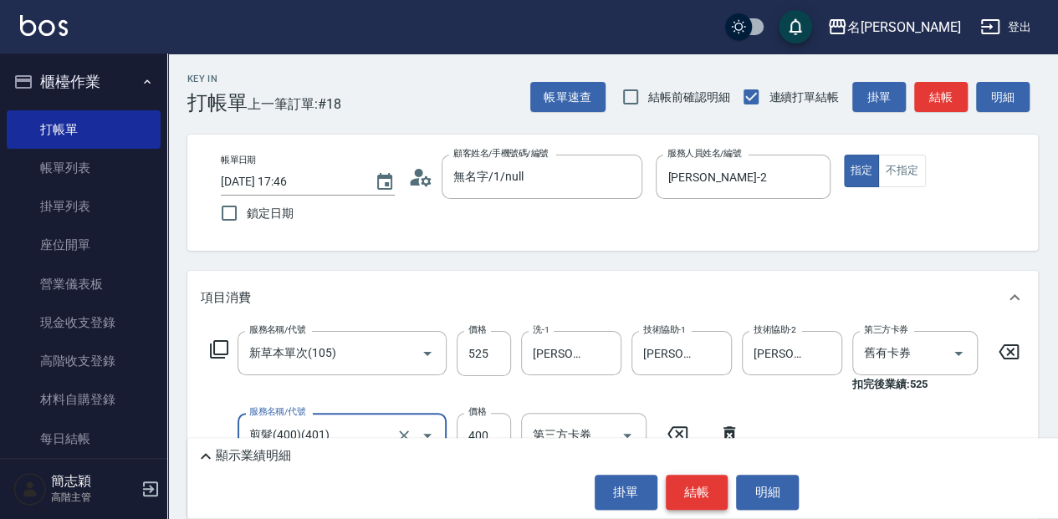
type input "剪髮(400)(401)"
type input "450"
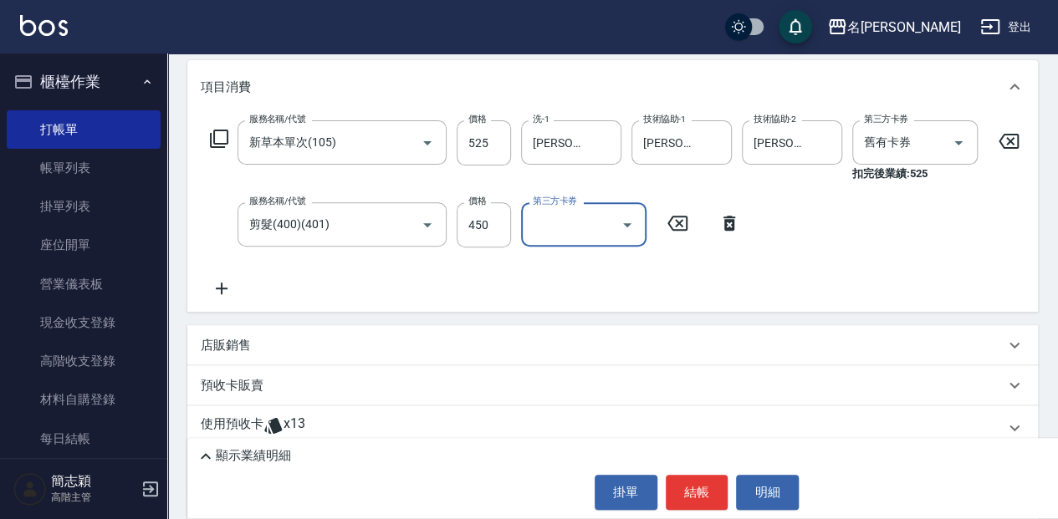
scroll to position [222, 0]
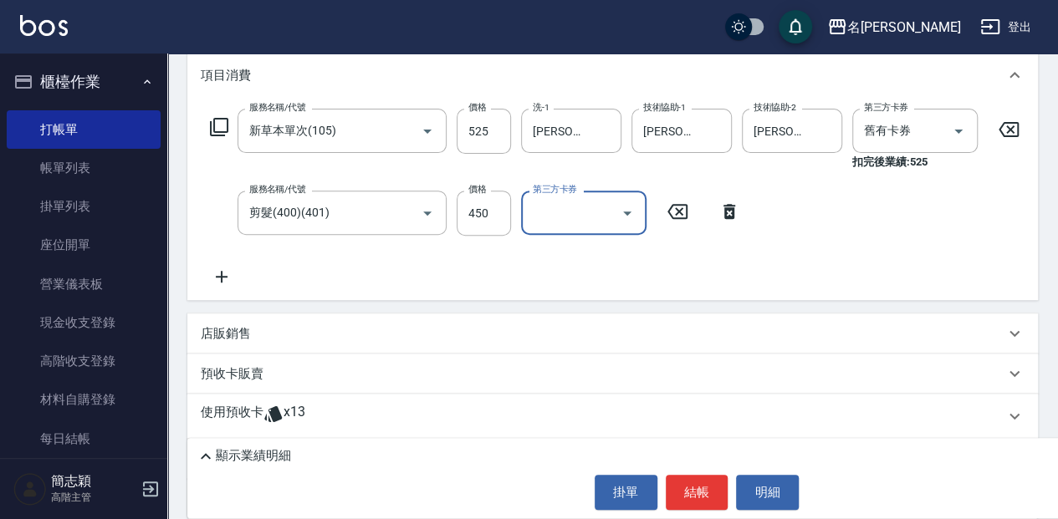
click at [219, 123] on icon at bounding box center [219, 127] width 20 height 20
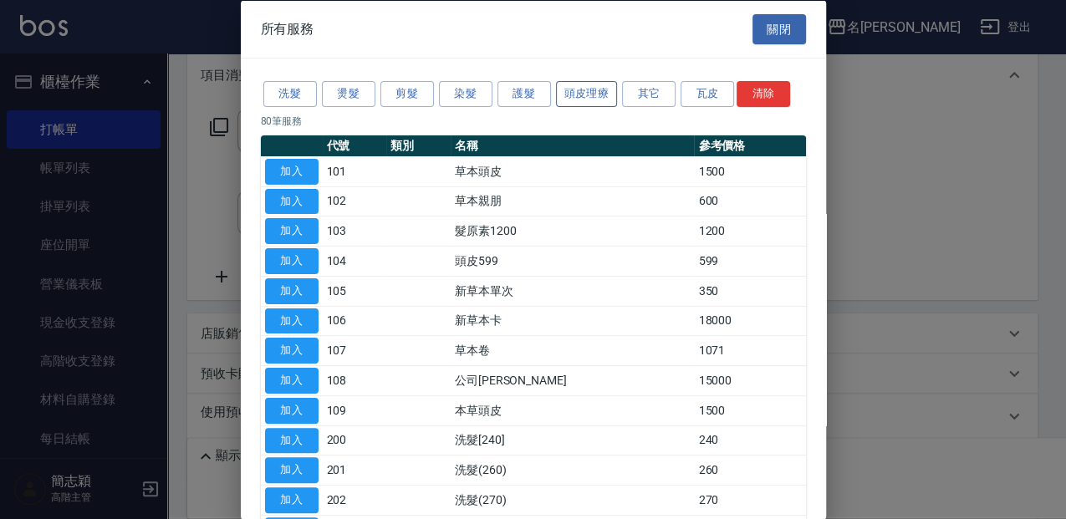
click at [604, 95] on button "頭皮理療" at bounding box center [587, 94] width 62 height 26
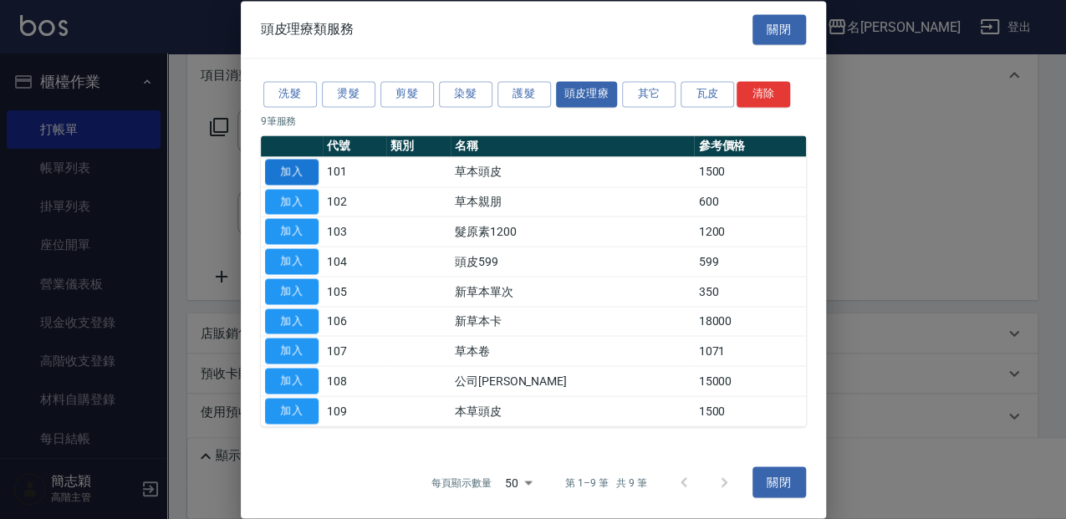
click at [313, 174] on button "加入" at bounding box center [292, 172] width 54 height 26
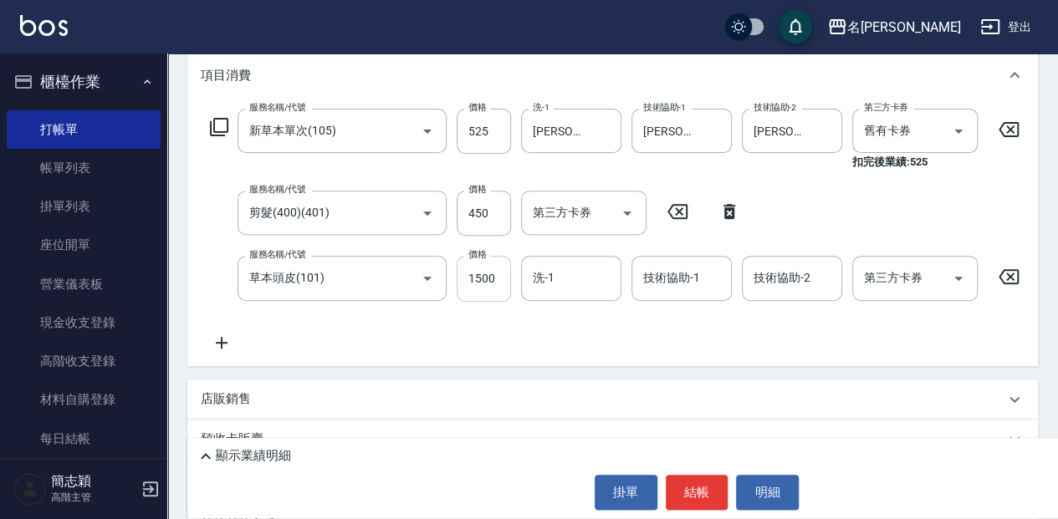
click at [480, 282] on input "1500" at bounding box center [483, 278] width 54 height 45
type input "300"
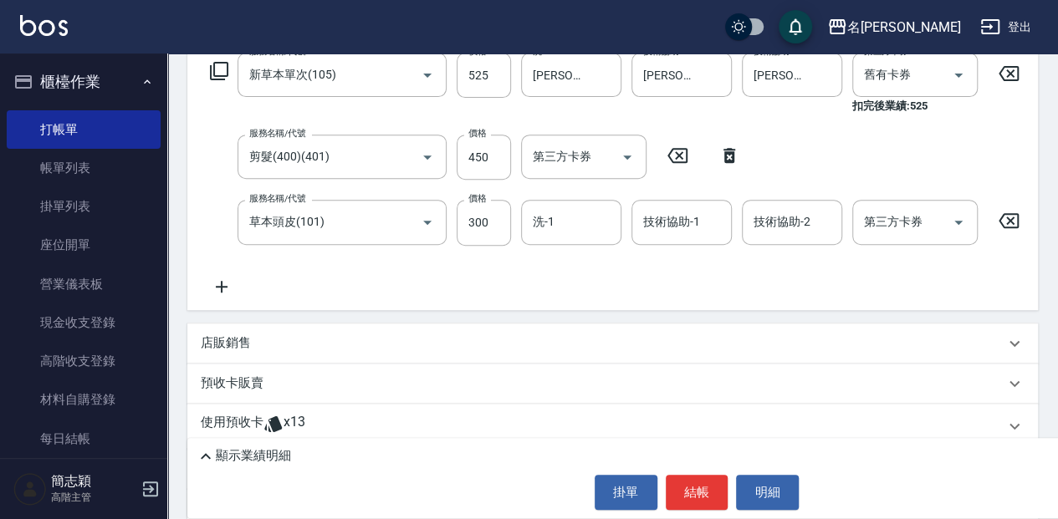
click at [633, 450] on div "顯示業績明細" at bounding box center [701, 456] width 1010 height 20
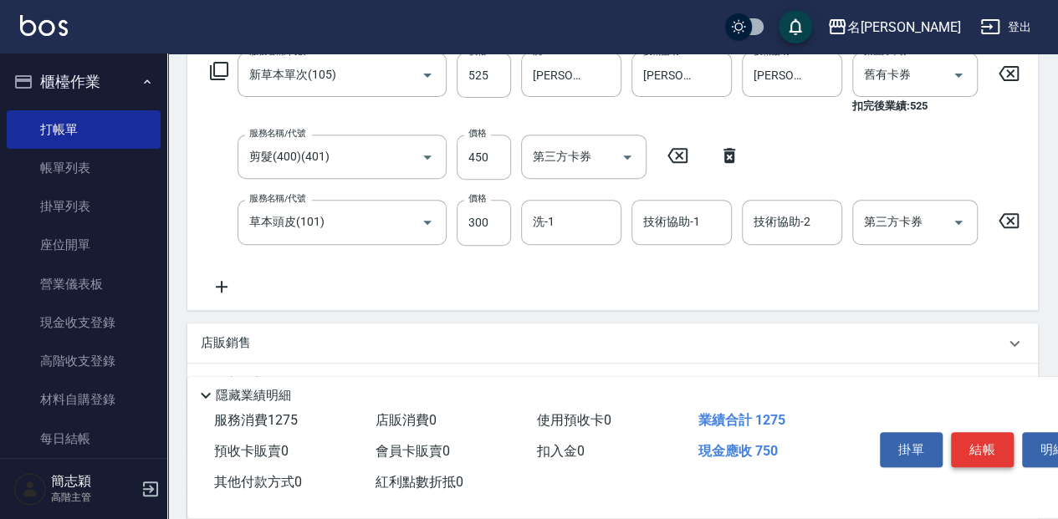
click at [981, 451] on button "結帳" at bounding box center [982, 449] width 63 height 35
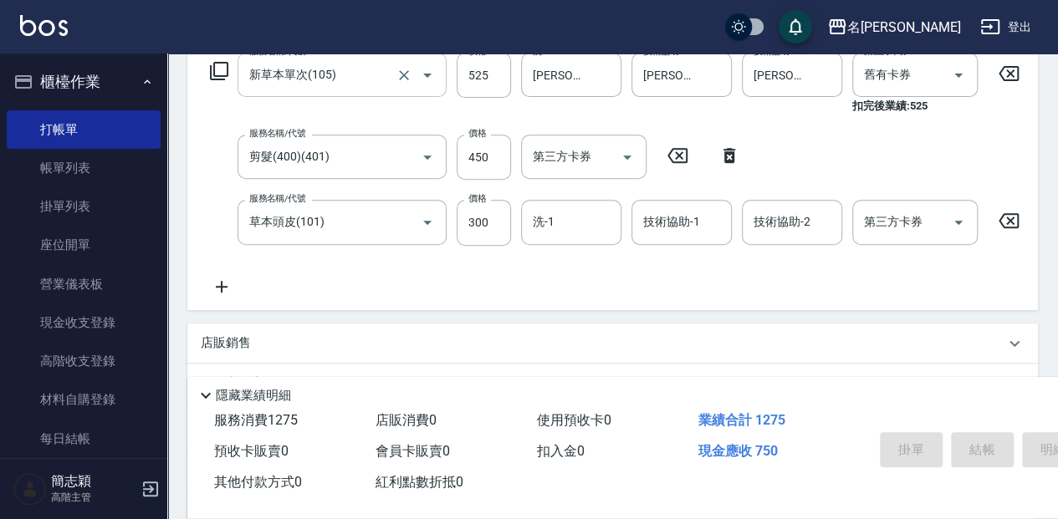
type input "[DATE] 17:47"
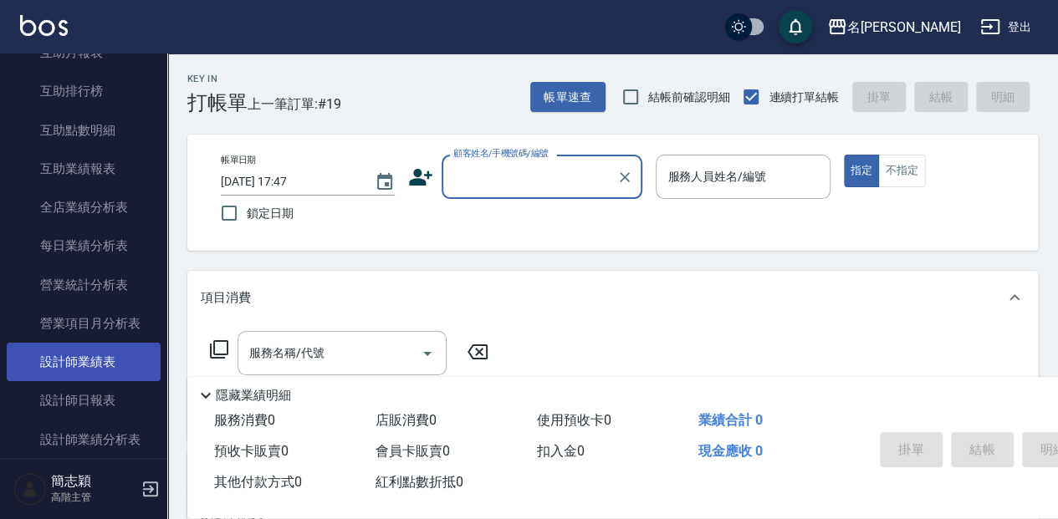
scroll to position [891, 0]
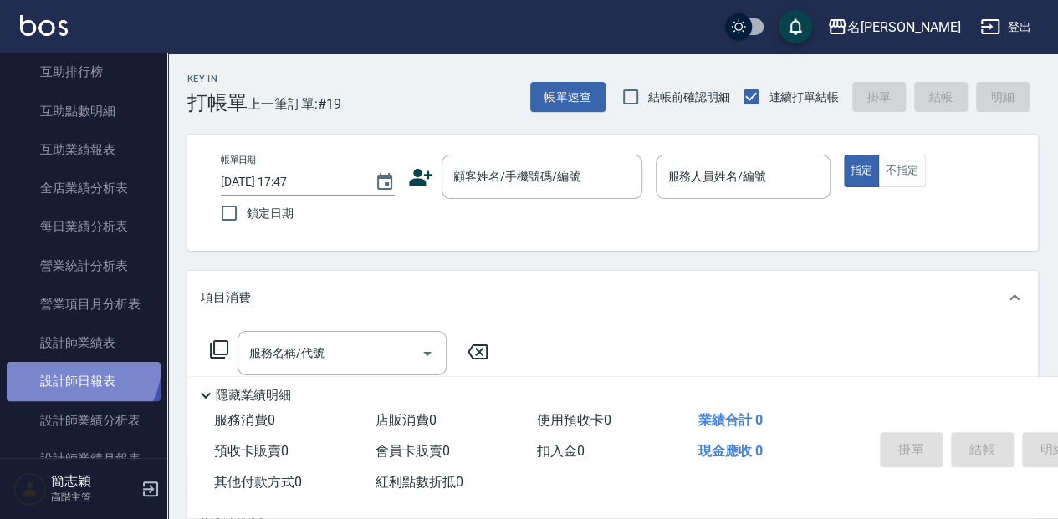
click at [77, 364] on link "設計師日報表" at bounding box center [84, 381] width 154 height 38
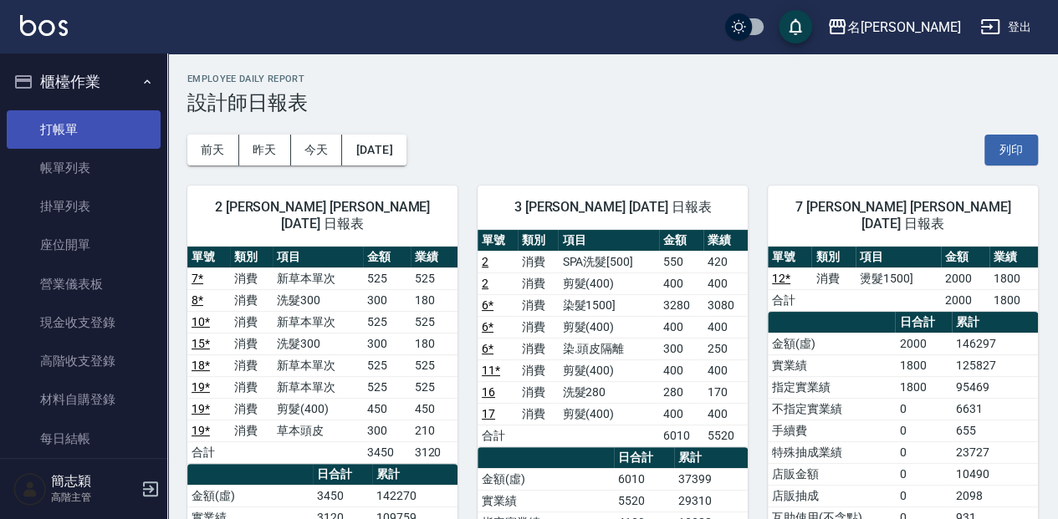
click at [118, 125] on link "打帳單" at bounding box center [84, 129] width 154 height 38
